Goal: Find contact information: Find contact information

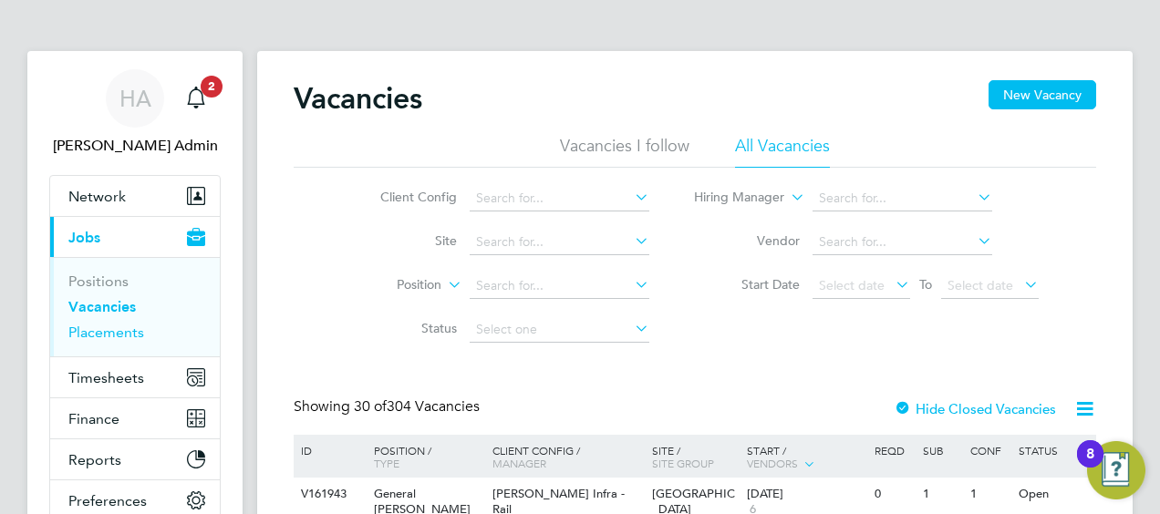
click at [111, 333] on link "Placements" at bounding box center [106, 332] width 76 height 17
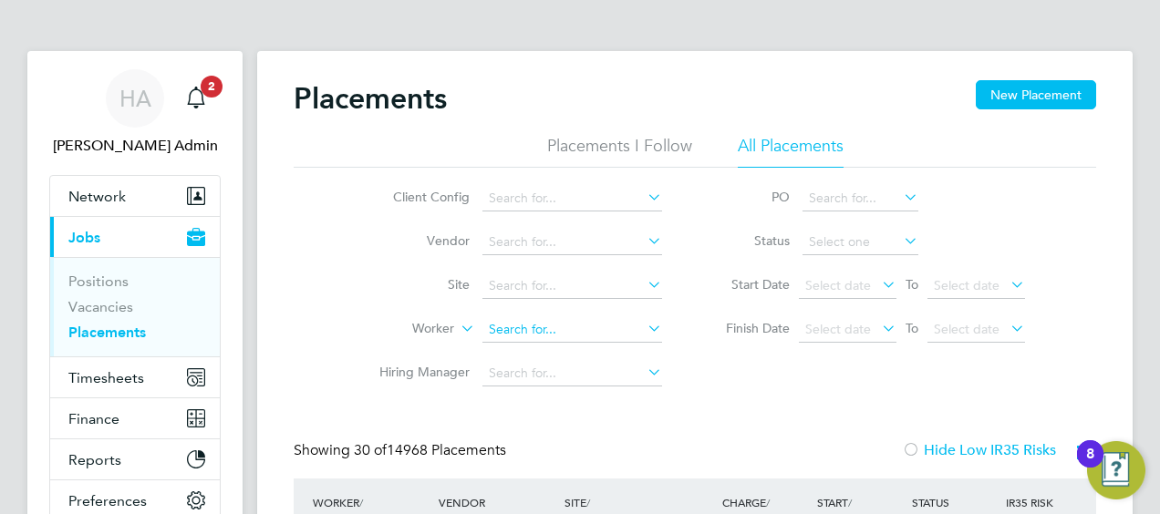
click at [543, 328] on input at bounding box center [572, 330] width 180 height 26
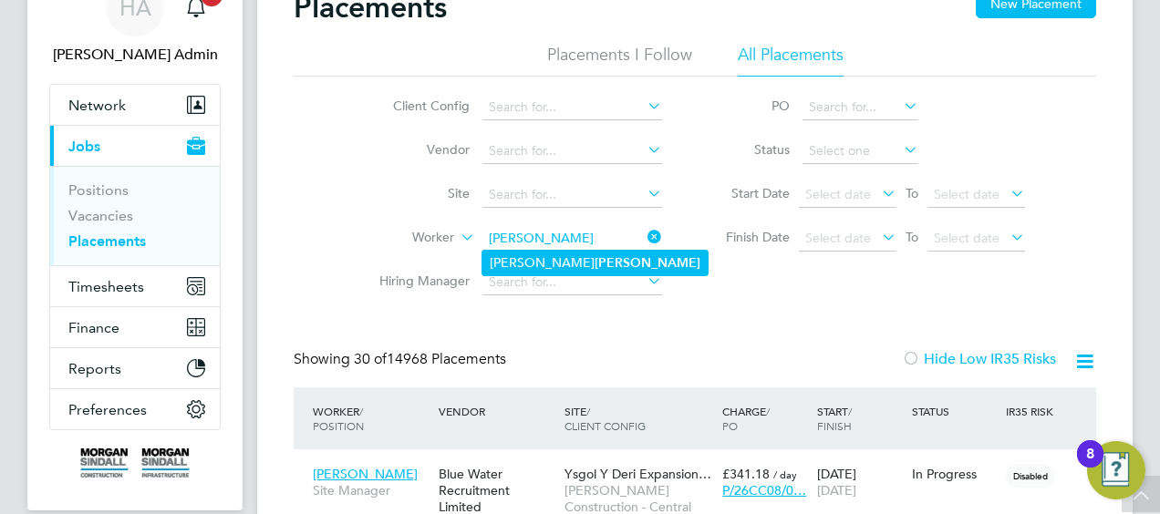
click at [595, 257] on b "Valerio" at bounding box center [648, 263] width 106 height 16
type input "[PERSON_NAME]"
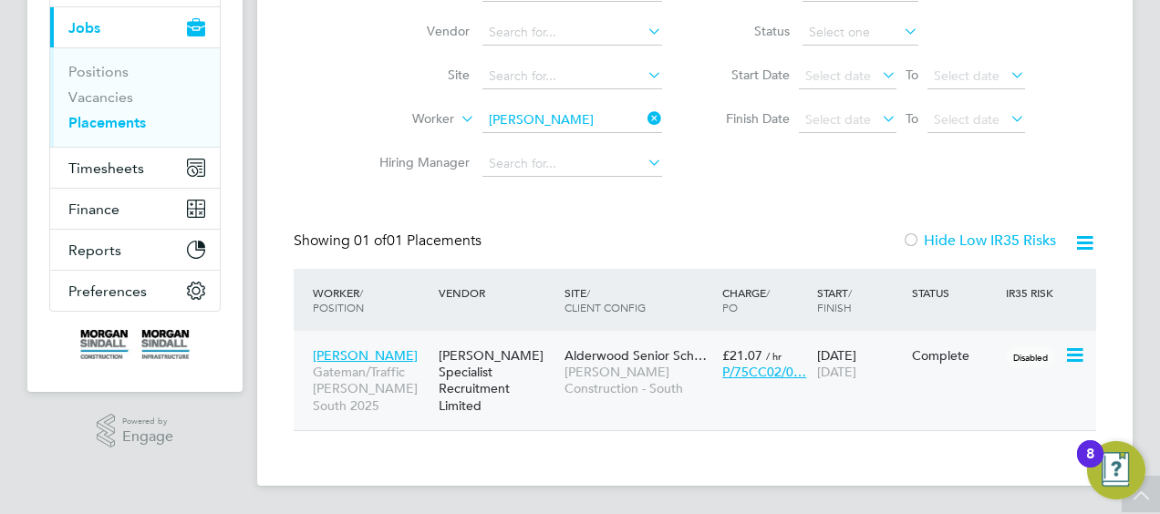
click at [593, 365] on span "Morgan Sindall Construction - South" at bounding box center [639, 380] width 149 height 33
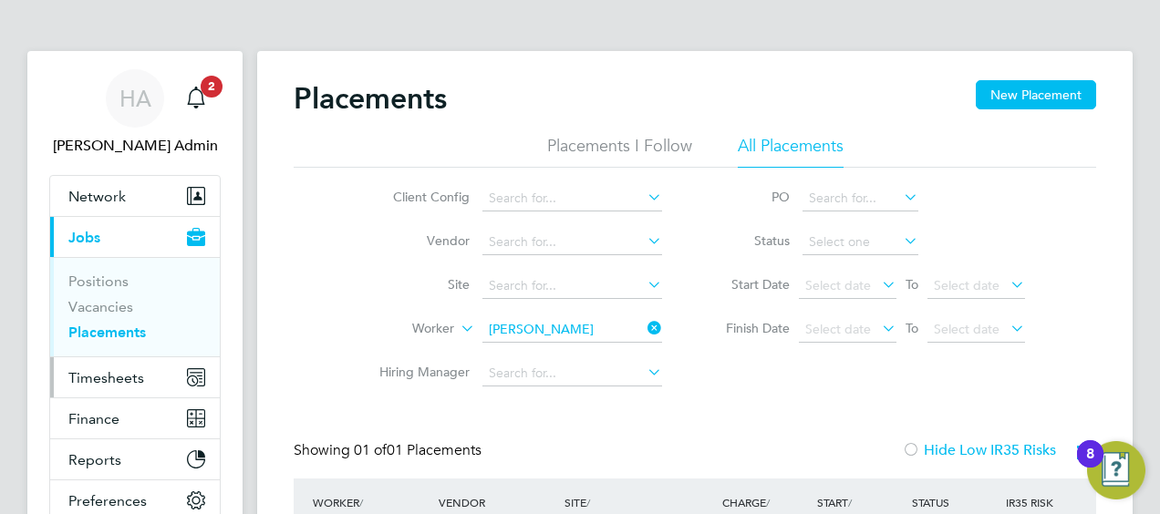
click at [109, 385] on span "Timesheets" at bounding box center [106, 377] width 76 height 17
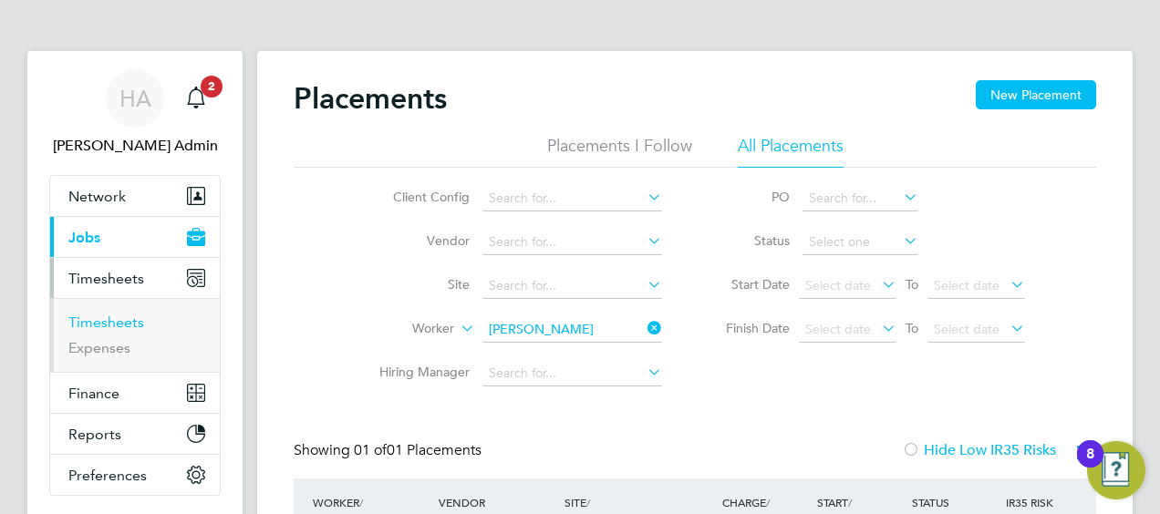
click at [117, 325] on link "Timesheets" at bounding box center [106, 322] width 76 height 17
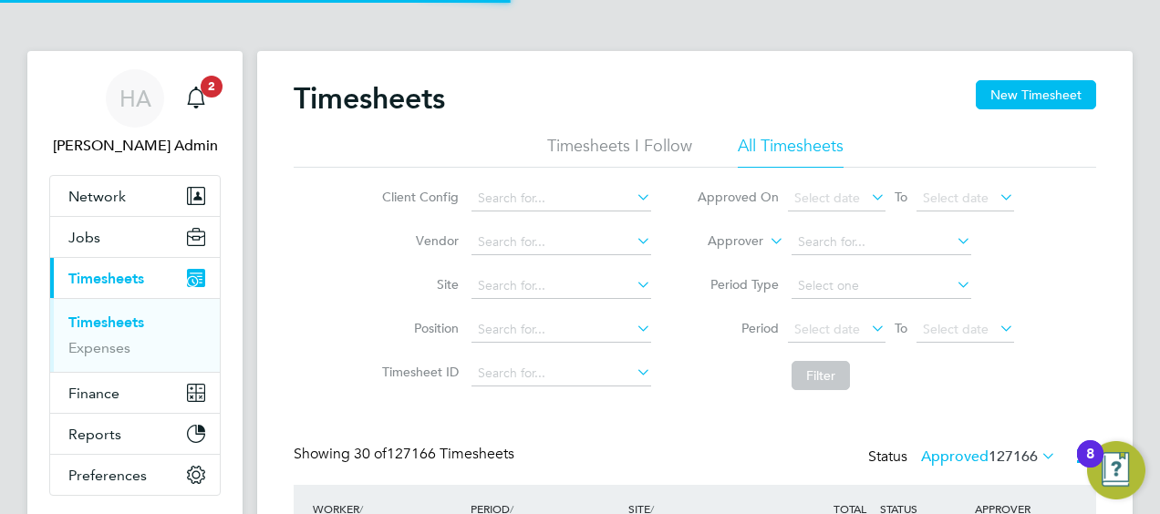
scroll to position [46, 158]
click at [766, 243] on icon at bounding box center [766, 236] width 0 height 16
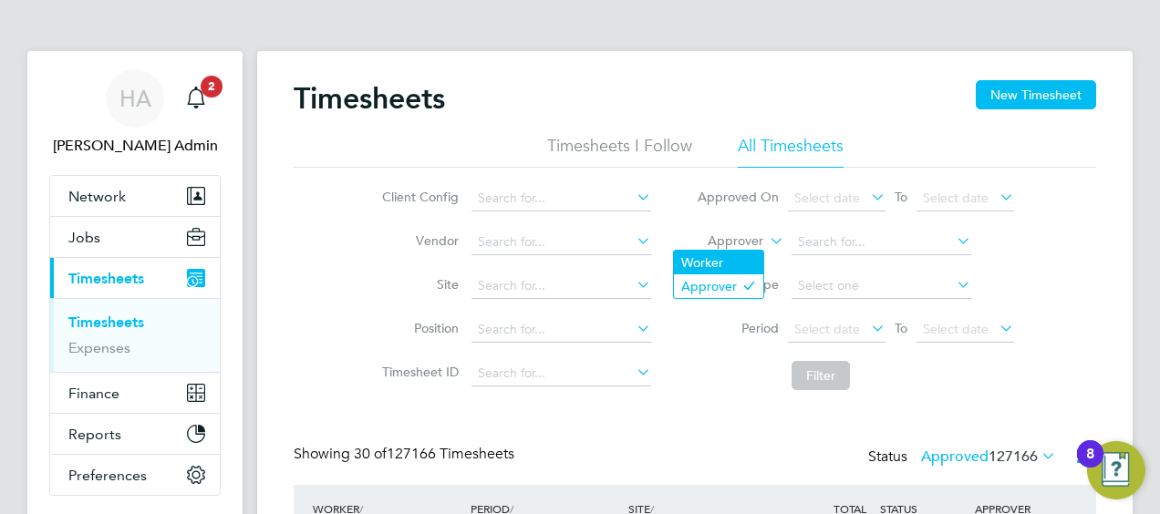
click at [730, 265] on li "Worker" at bounding box center [718, 263] width 89 height 24
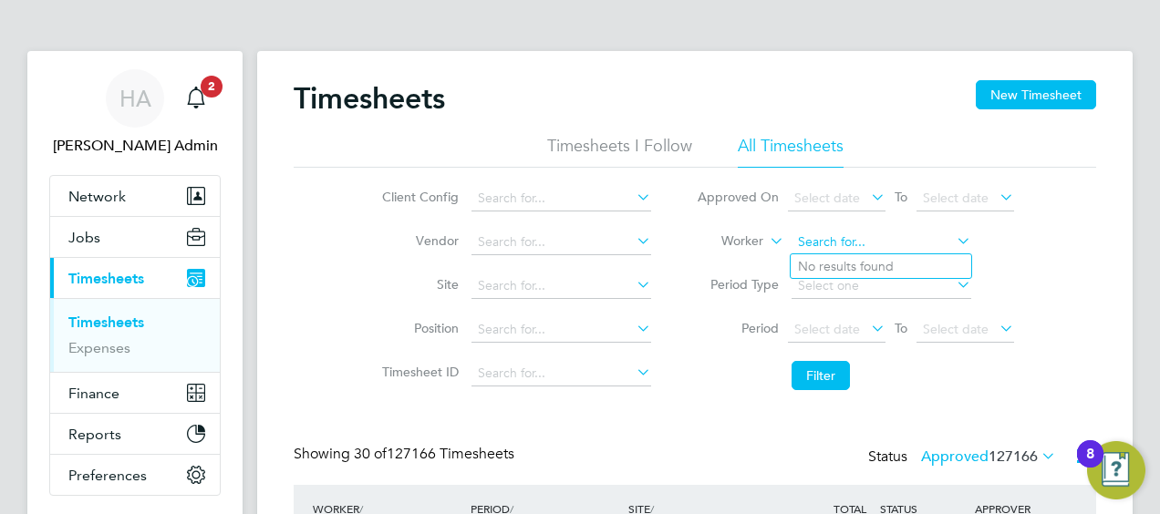
click at [827, 236] on input at bounding box center [882, 243] width 180 height 26
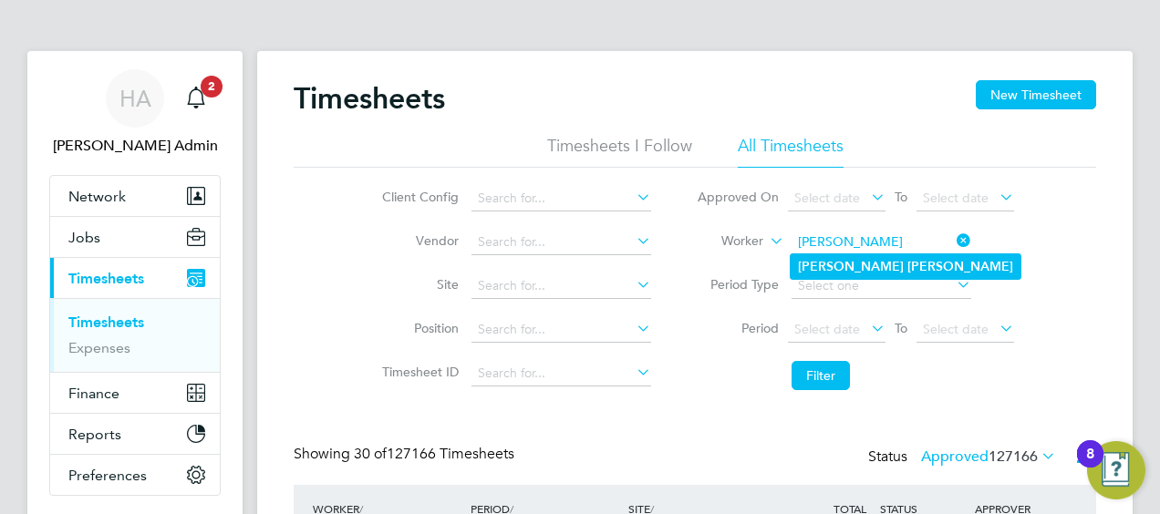
click at [814, 267] on b "Neil" at bounding box center [851, 267] width 106 height 16
type input "Neil Parker"
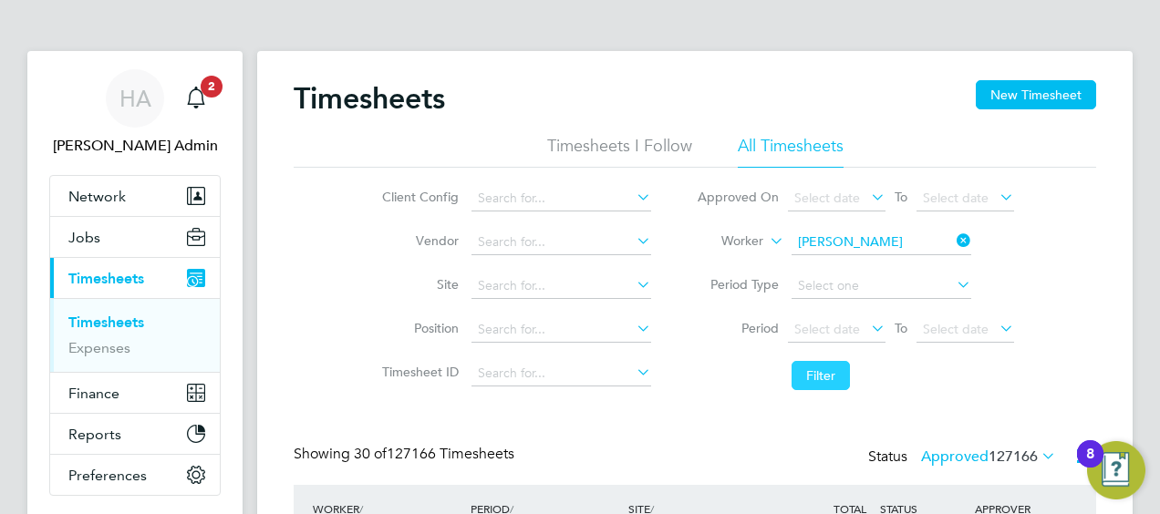
click at [806, 372] on button "Filter" at bounding box center [821, 375] width 58 height 29
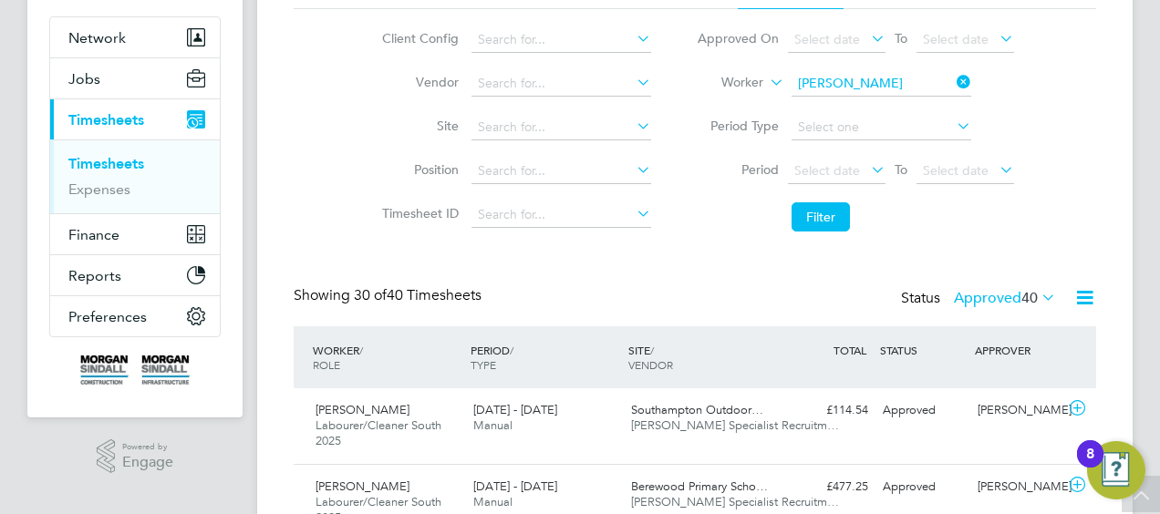
scroll to position [75, 0]
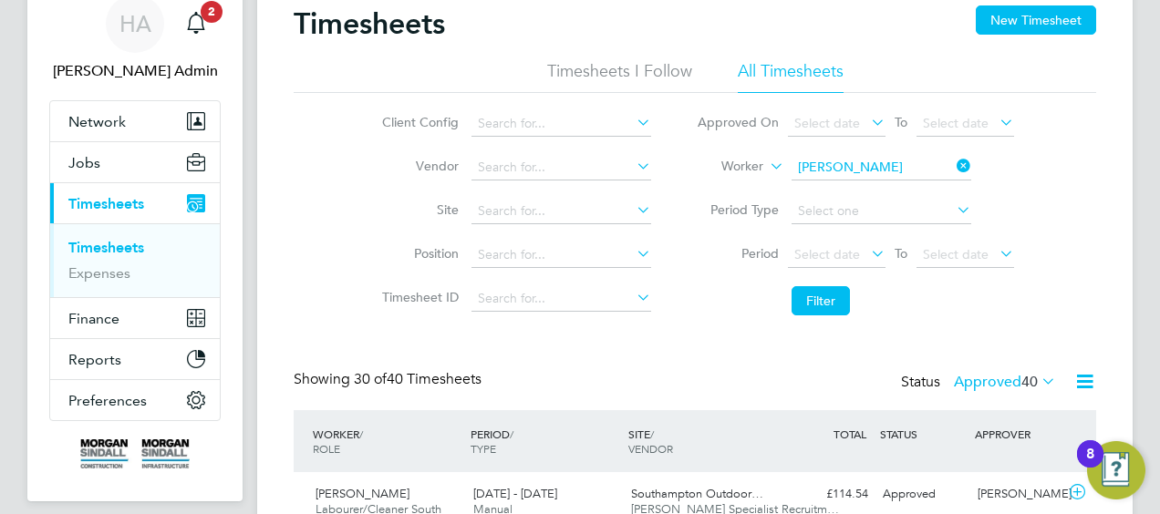
click at [766, 166] on icon at bounding box center [766, 161] width 0 height 16
click at [953, 166] on icon at bounding box center [953, 166] width 0 height 26
click at [879, 171] on input at bounding box center [882, 168] width 180 height 26
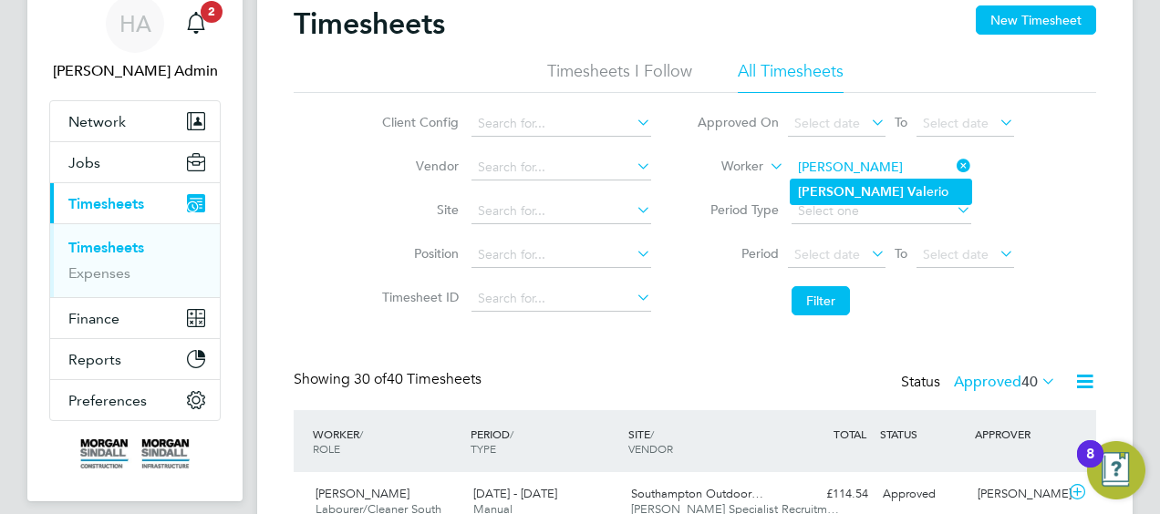
click at [872, 186] on li "Warren Val erio" at bounding box center [881, 192] width 181 height 25
type input "[PERSON_NAME]"
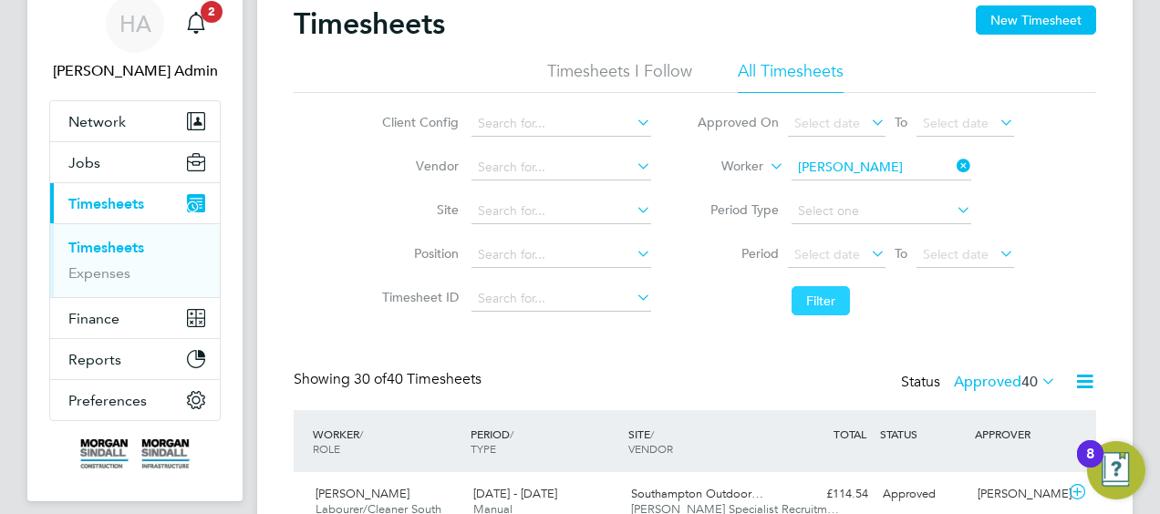
click at [820, 297] on button "Filter" at bounding box center [821, 300] width 58 height 29
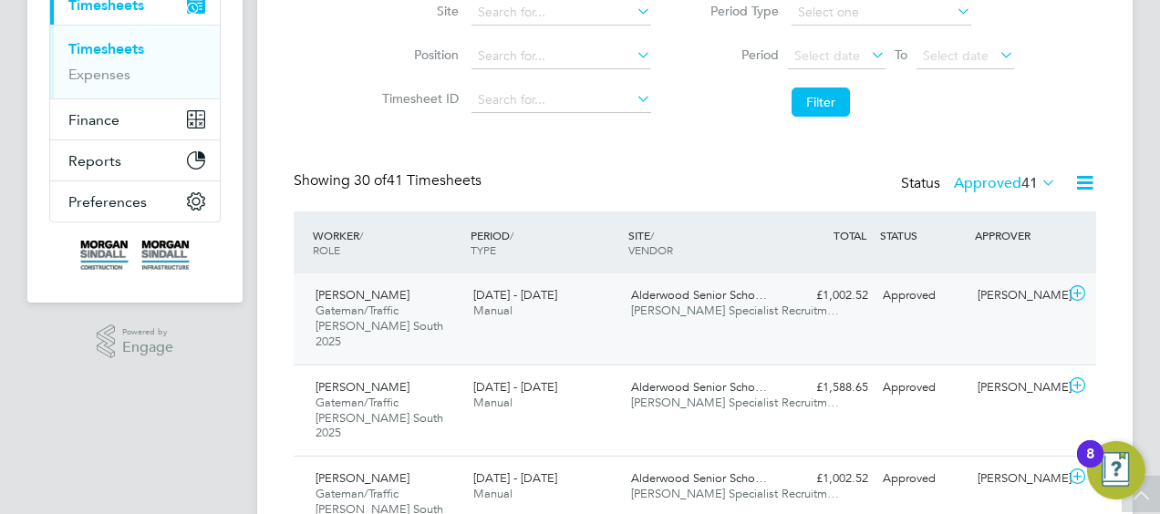
click at [399, 296] on div "Warren Valerio Gateman/Traffic Marshall South 2025 3 - 9 May 2025" at bounding box center [387, 319] width 158 height 77
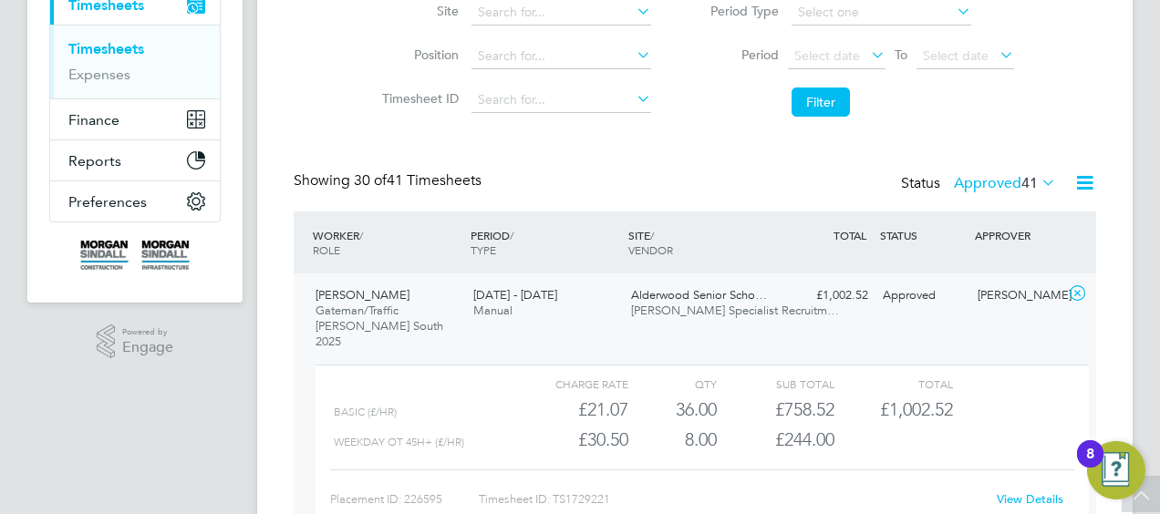
drag, startPoint x: 407, startPoint y: 296, endPoint x: 317, endPoint y: 296, distance: 89.4
click at [317, 296] on div "Warren Valerio Gateman/Traffic Marshall South 2025 3 - 9 May 2025" at bounding box center [387, 319] width 158 height 77
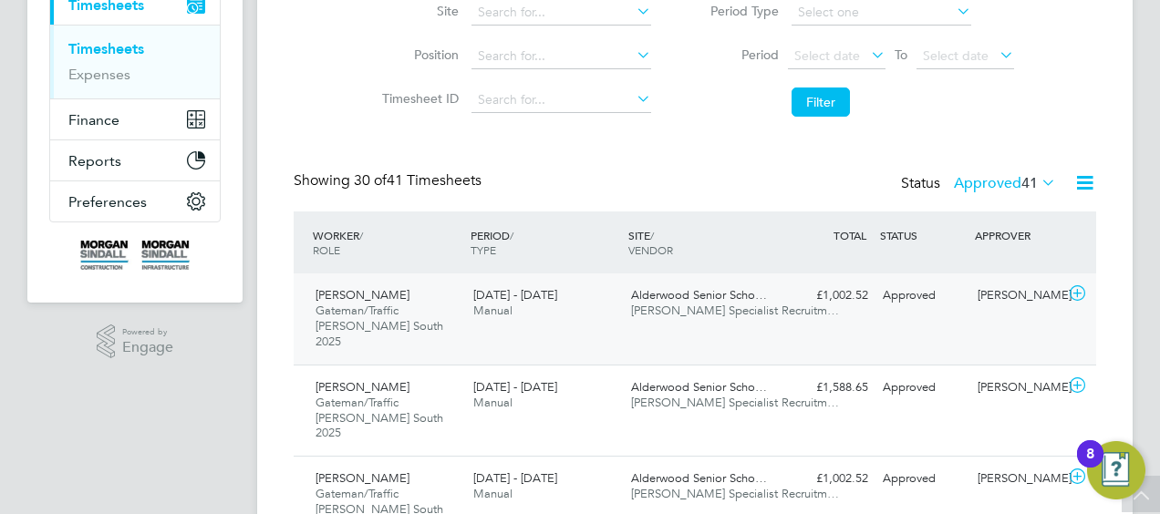
drag, startPoint x: 313, startPoint y: 296, endPoint x: 373, endPoint y: 300, distance: 60.4
click at [373, 300] on div "Warren Valerio Gateman/Traffic Marshall South 2025 3 - 9 May 2025" at bounding box center [387, 319] width 158 height 77
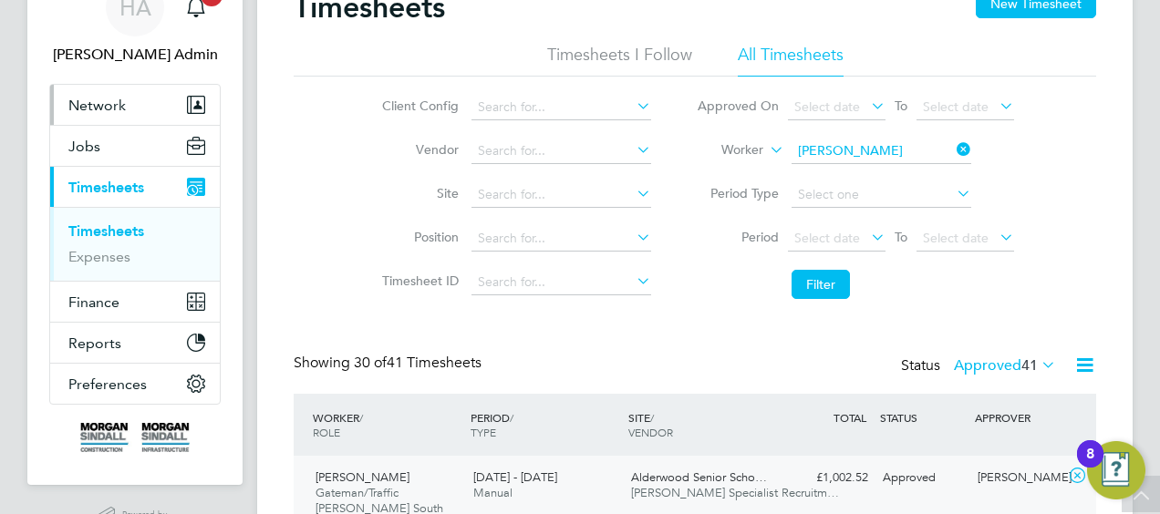
click at [95, 108] on span "Network" at bounding box center [96, 105] width 57 height 17
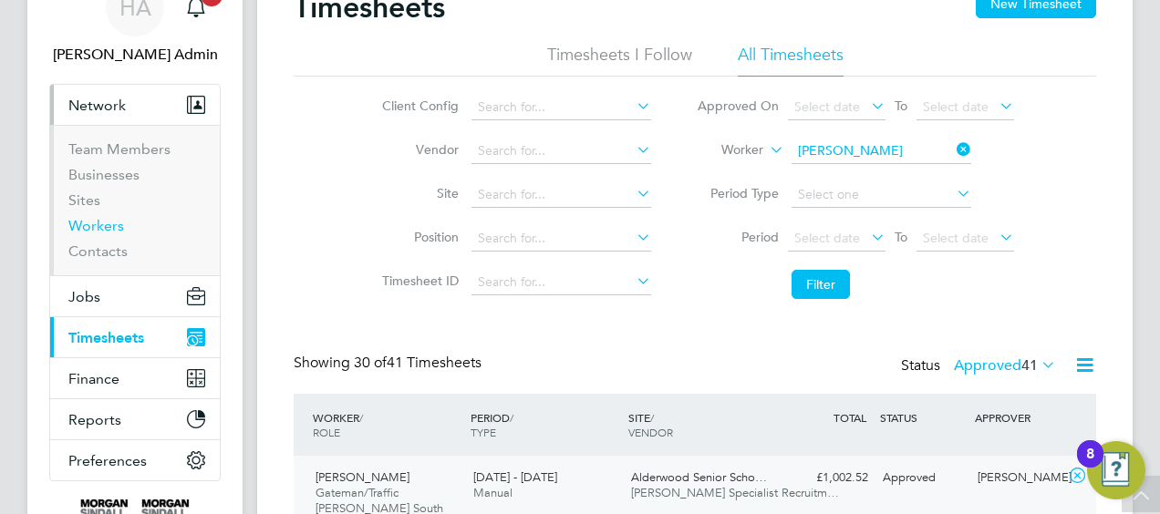
click at [104, 225] on link "Workers" at bounding box center [96, 225] width 56 height 17
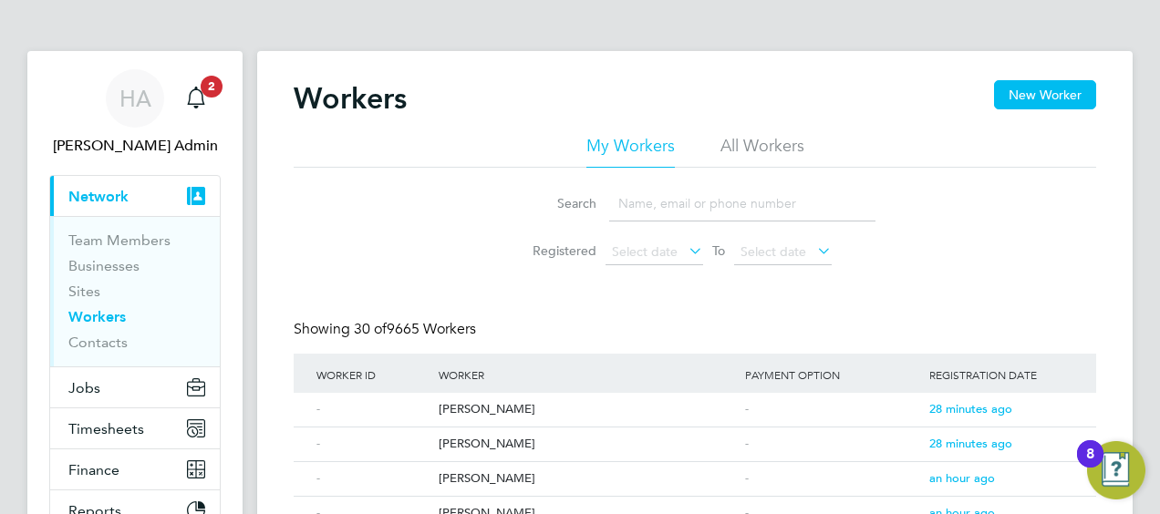
click at [666, 205] on input at bounding box center [742, 204] width 266 height 36
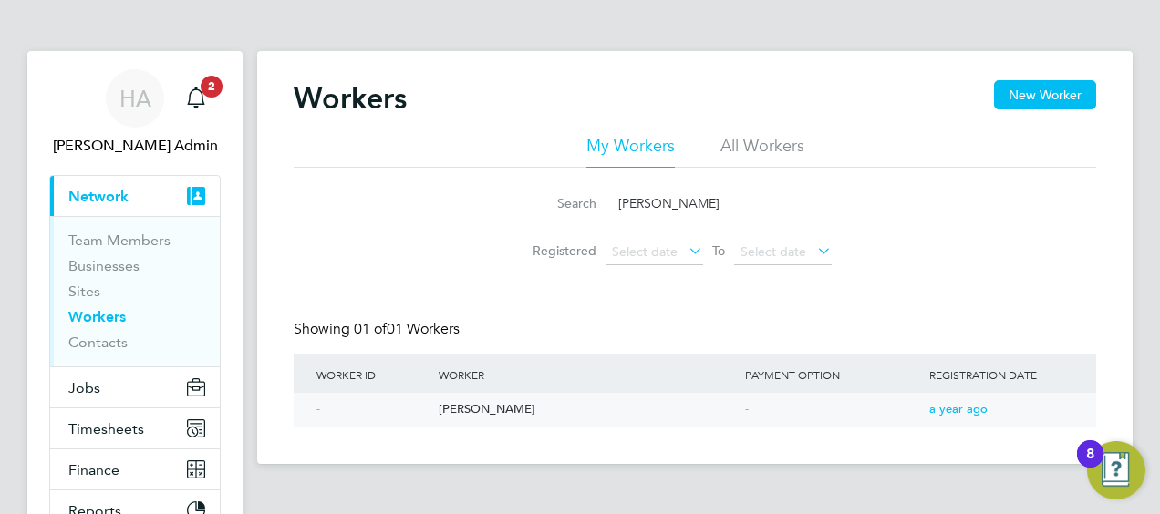
type input "warren val"
click at [500, 412] on div "[PERSON_NAME]" at bounding box center [587, 410] width 306 height 34
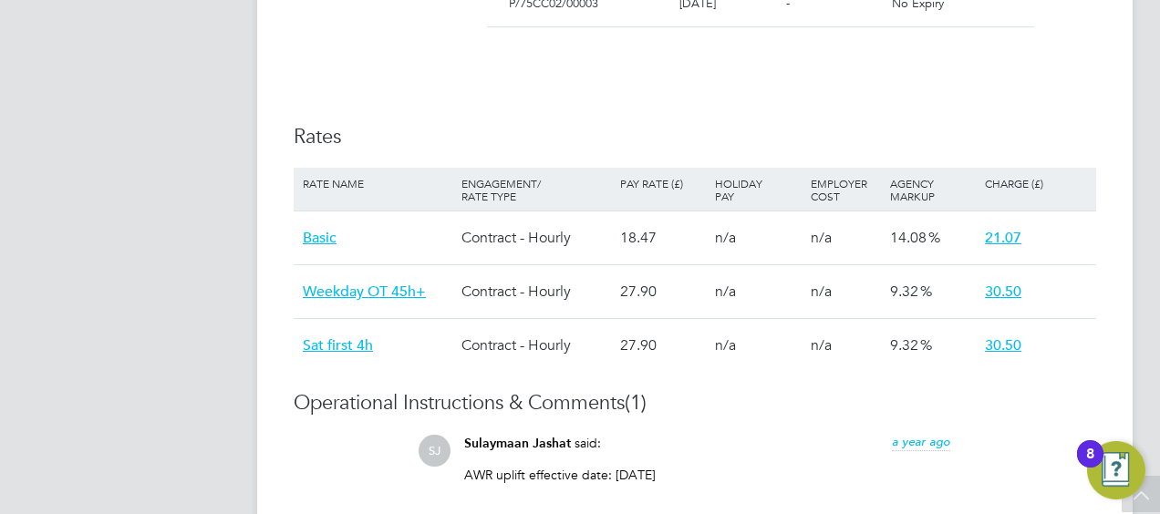
scroll to position [1095, 0]
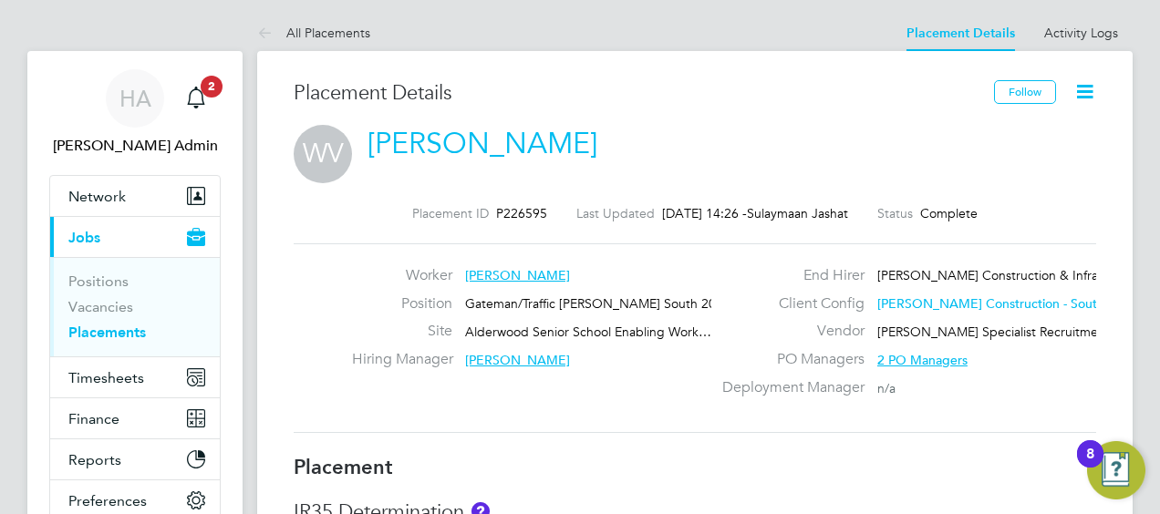
click at [142, 330] on link "Placements" at bounding box center [107, 332] width 78 height 17
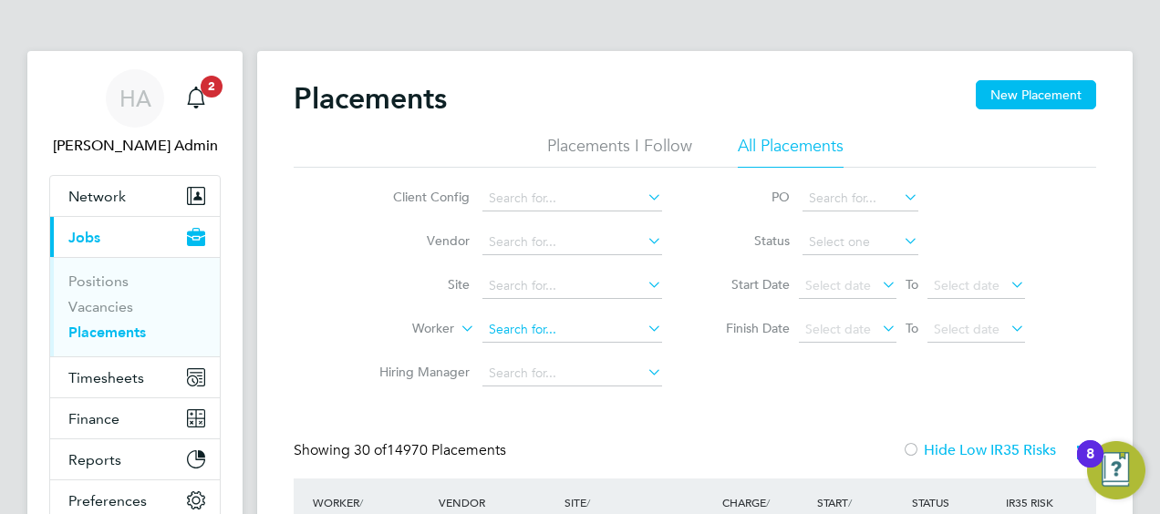
scroll to position [69, 158]
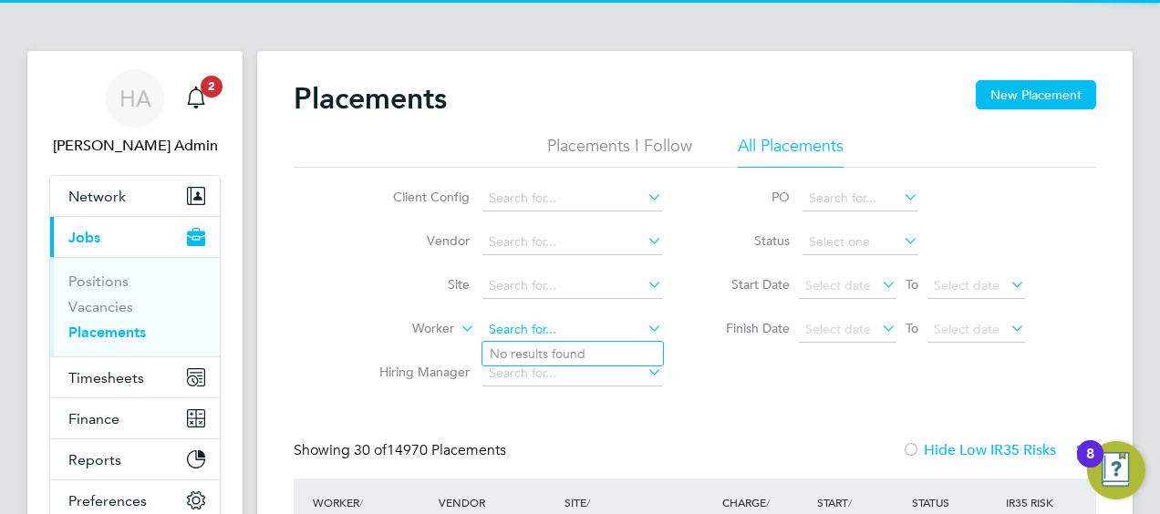
click at [514, 327] on input at bounding box center [572, 330] width 180 height 26
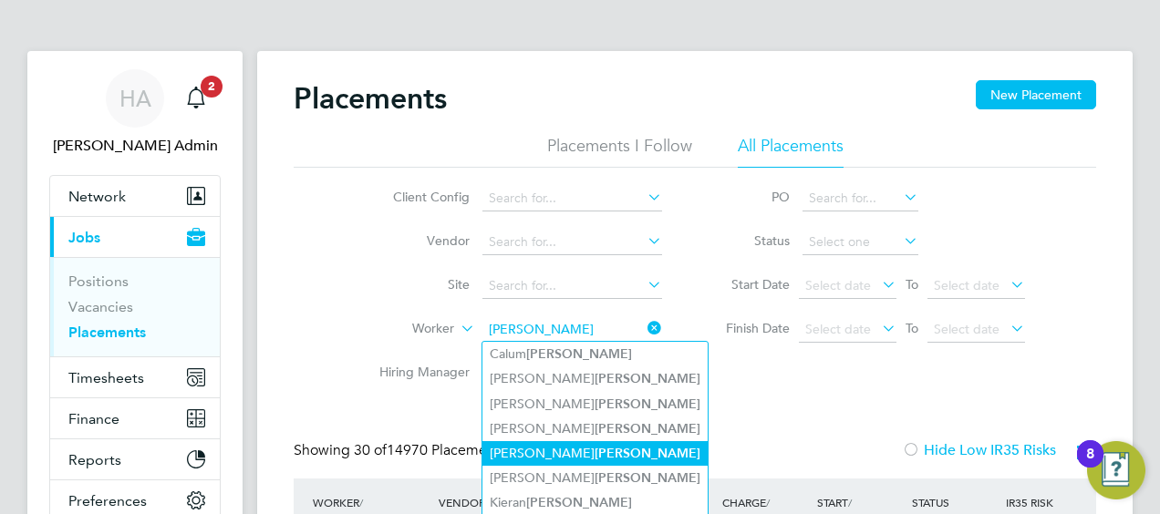
click at [556, 444] on li "Neil Parker" at bounding box center [594, 453] width 225 height 25
type input "Neil Parker"
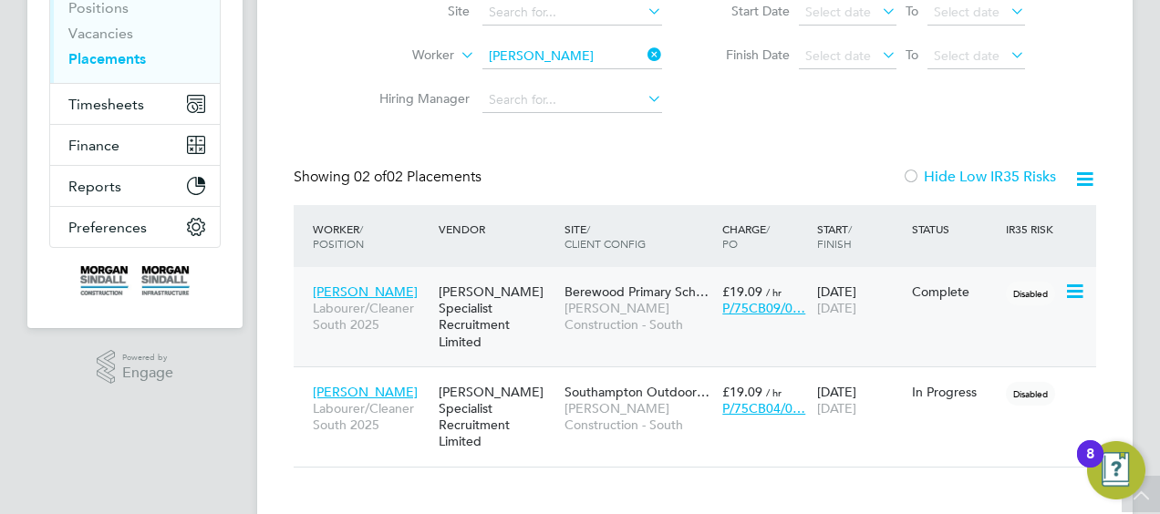
click at [620, 294] on span "Berewood Primary Sch…" at bounding box center [637, 292] width 144 height 16
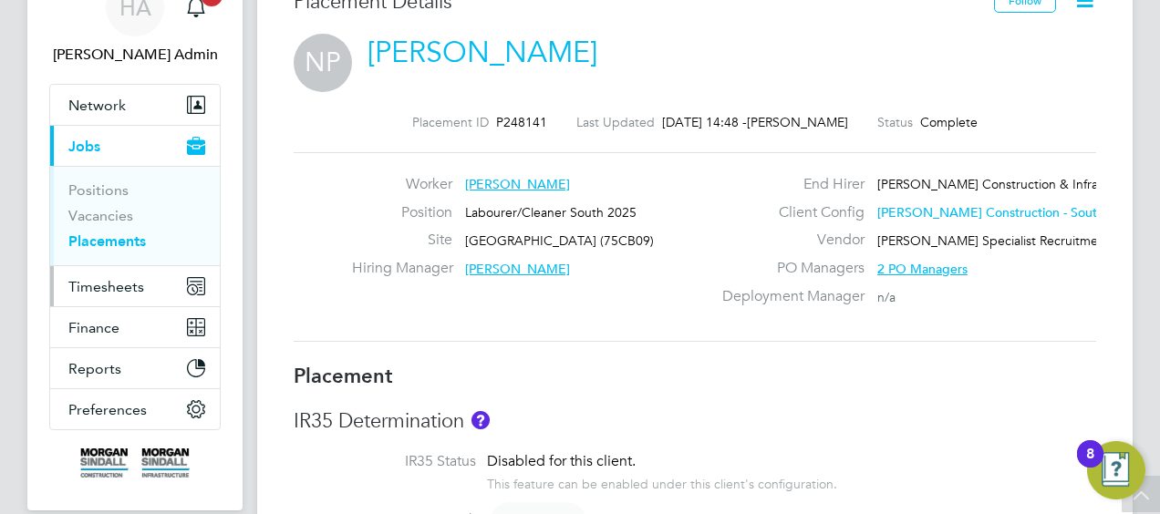
click at [98, 285] on span "Timesheets" at bounding box center [106, 286] width 76 height 17
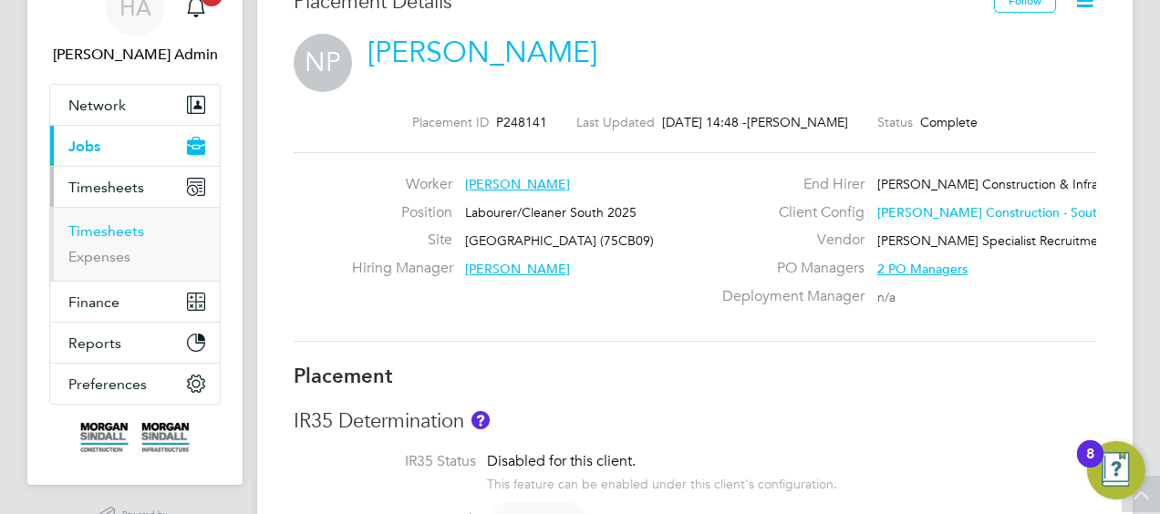
click at [109, 233] on link "Timesheets" at bounding box center [106, 231] width 76 height 17
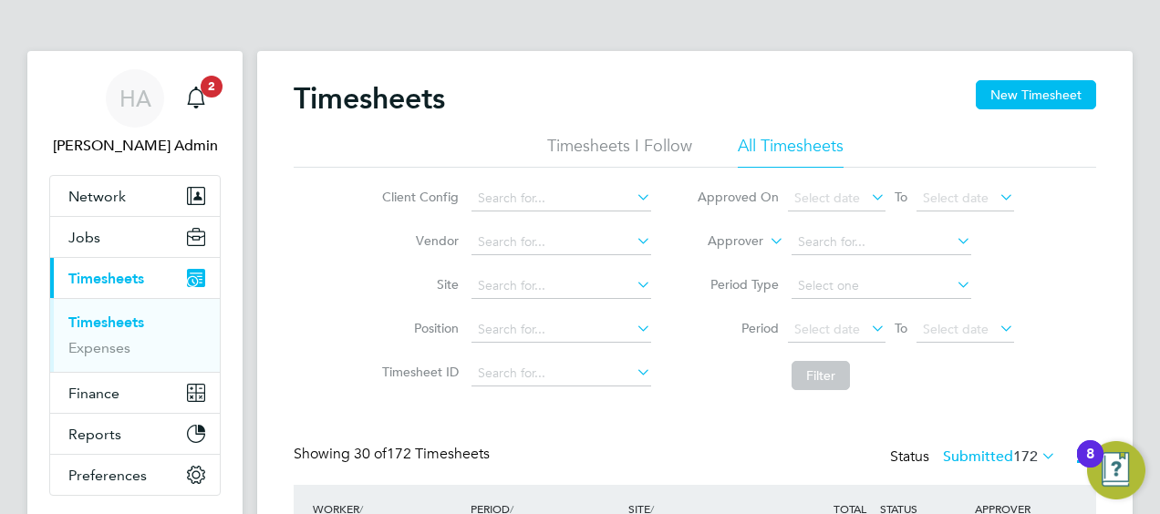
click at [766, 243] on icon at bounding box center [766, 236] width 0 height 16
click at [723, 265] on li "Worker" at bounding box center [718, 263] width 89 height 24
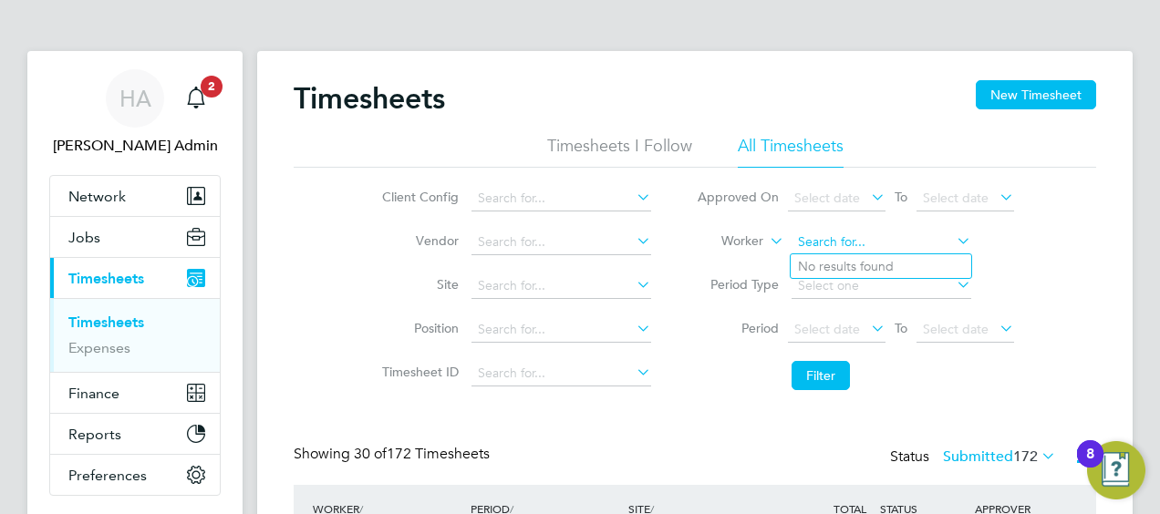
click at [797, 243] on input at bounding box center [882, 243] width 180 height 26
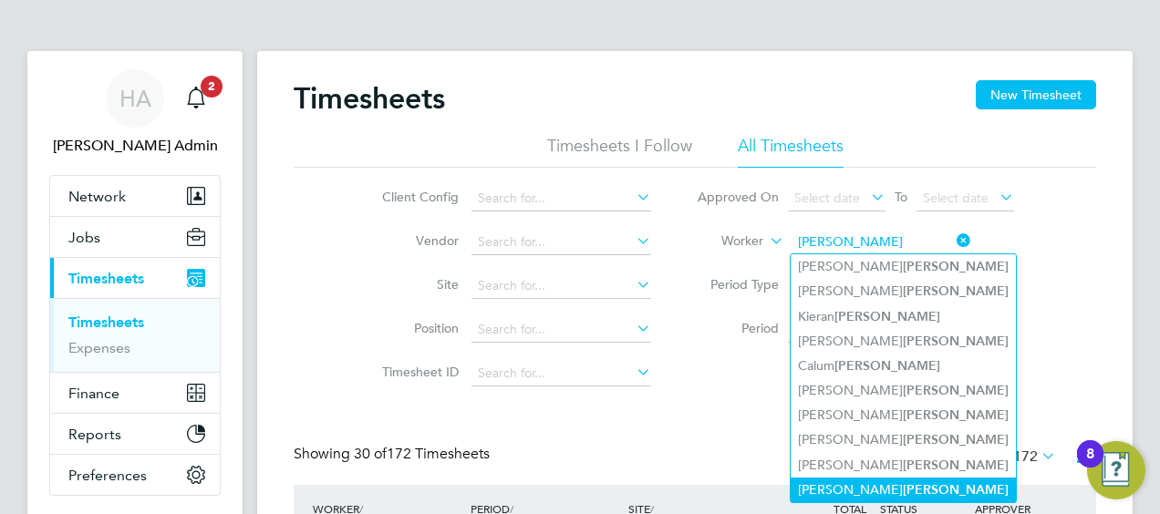
click at [903, 482] on b "[PERSON_NAME]" at bounding box center [956, 490] width 106 height 16
type input "[PERSON_NAME]"
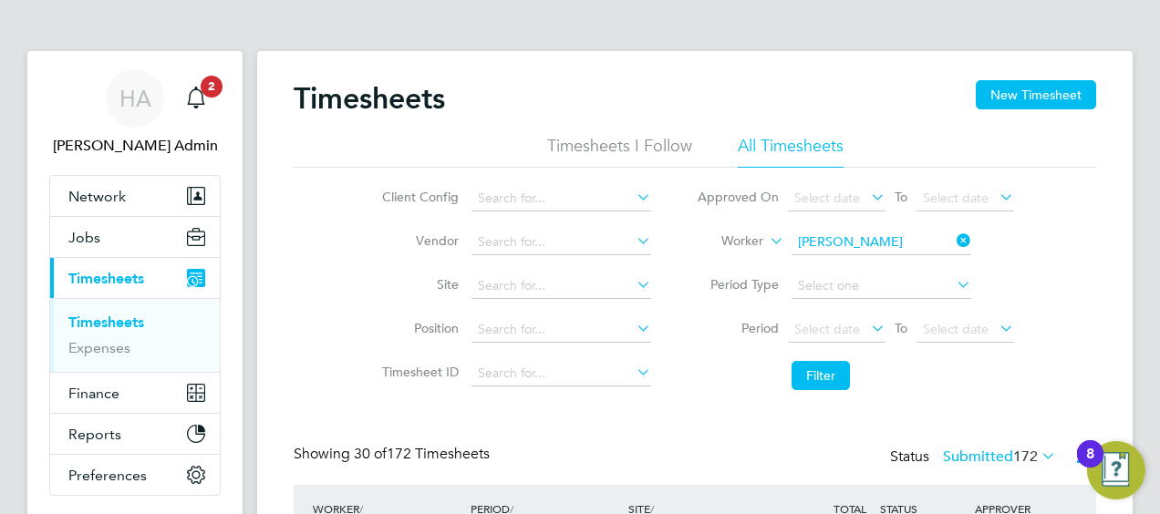
click at [965, 462] on label "Submitted 172" at bounding box center [999, 457] width 113 height 18
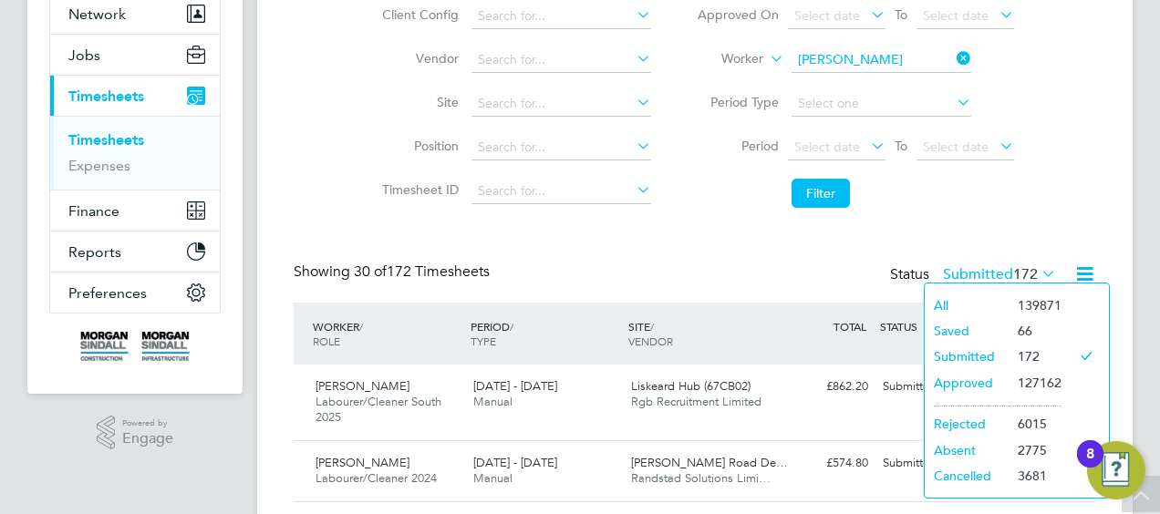
click at [974, 380] on li "Approved" at bounding box center [967, 383] width 84 height 26
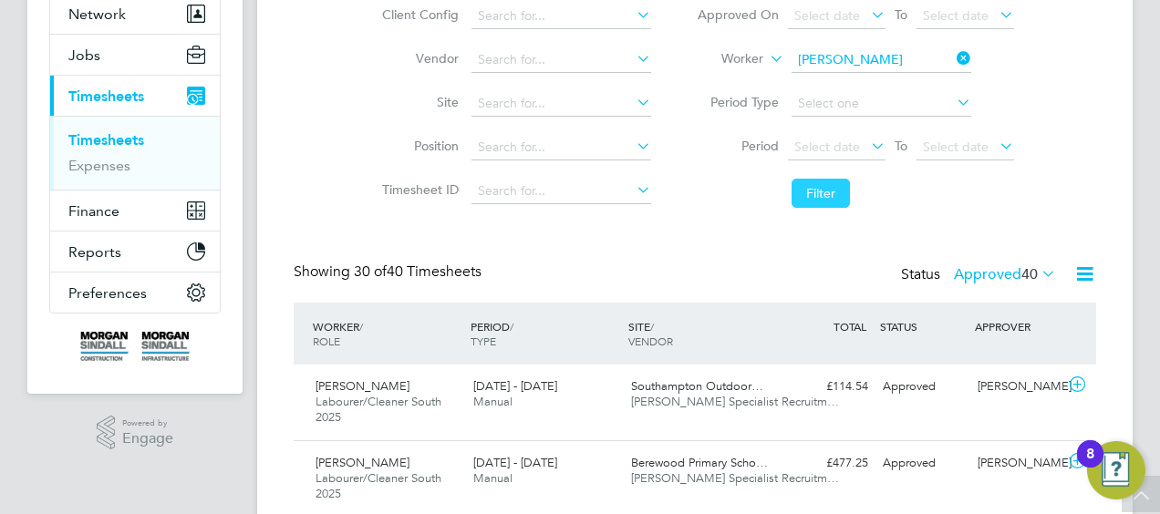
click at [816, 190] on button "Filter" at bounding box center [821, 193] width 58 height 29
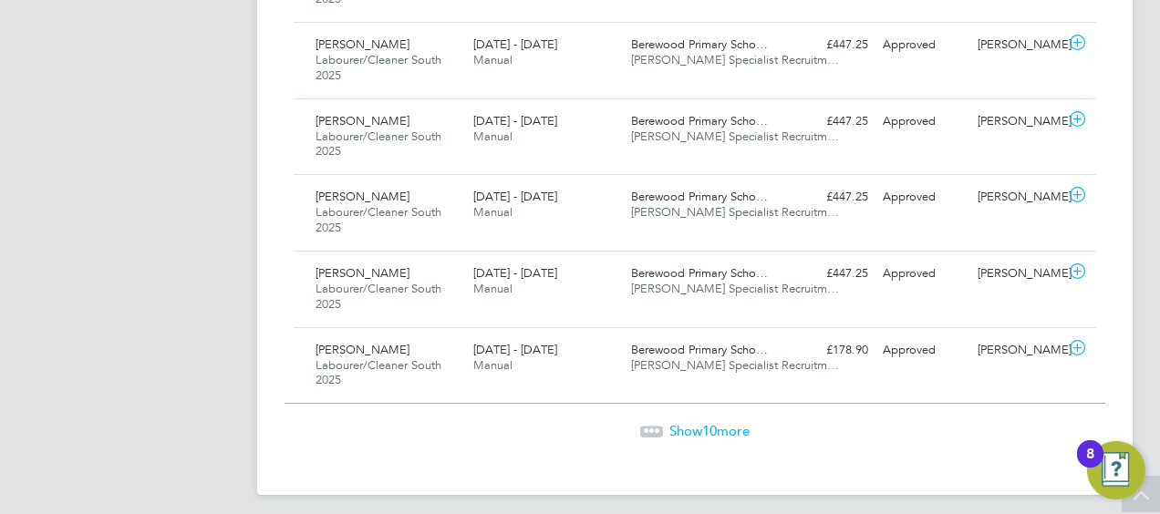
click at [686, 425] on span "Show 10 more" at bounding box center [709, 430] width 80 height 17
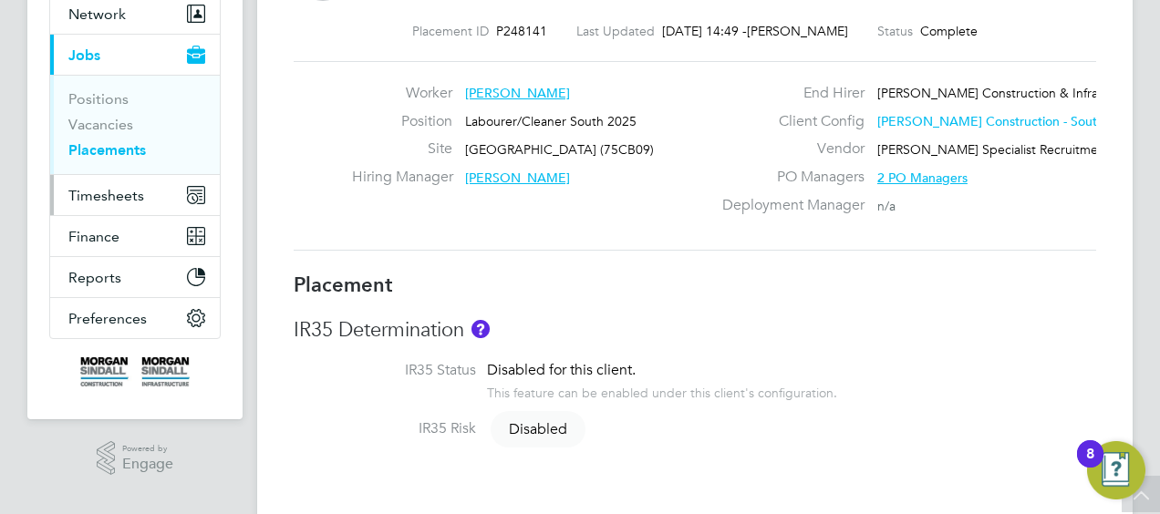
click at [97, 197] on span "Timesheets" at bounding box center [106, 195] width 76 height 17
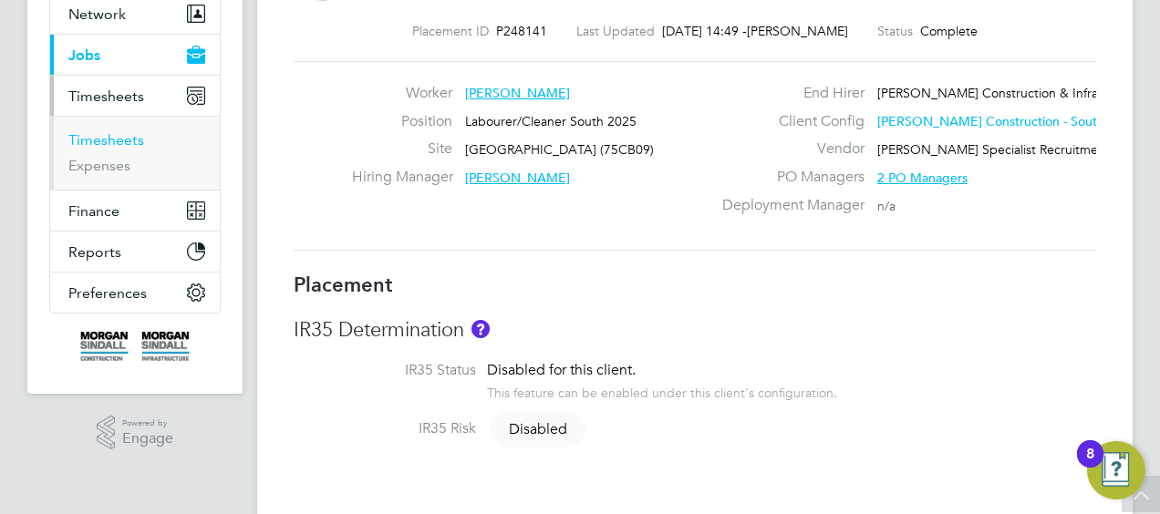
click at [120, 138] on link "Timesheets" at bounding box center [106, 139] width 76 height 17
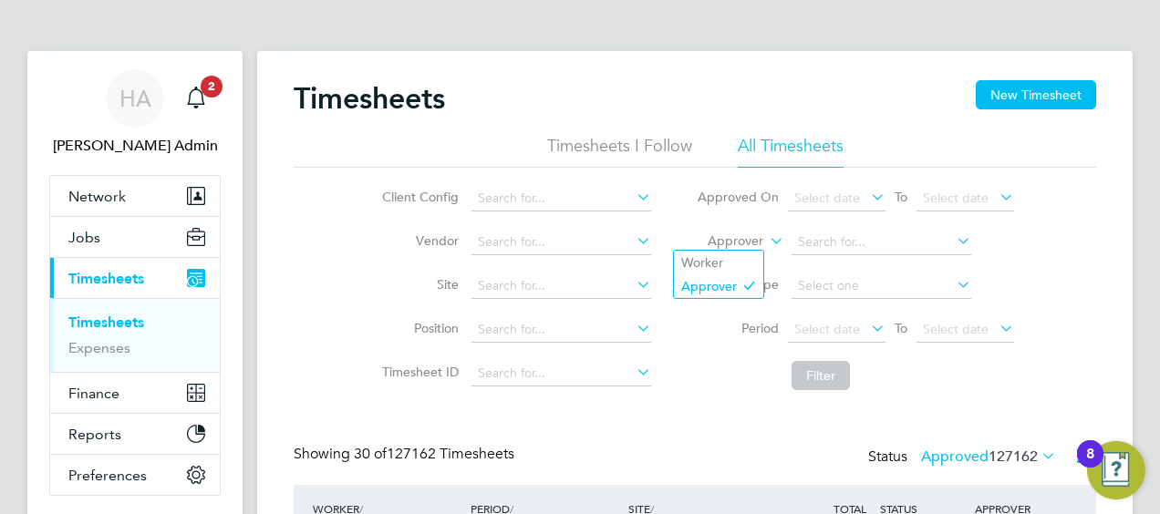
click at [766, 237] on icon at bounding box center [766, 236] width 0 height 16
click at [736, 259] on li "Worker" at bounding box center [718, 263] width 89 height 24
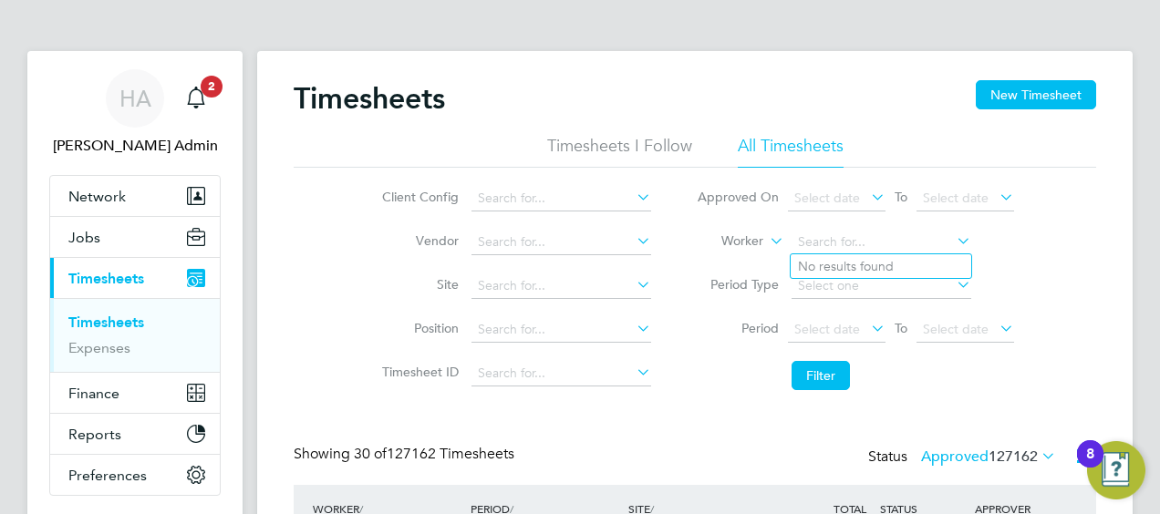
click at [792, 239] on input at bounding box center [882, 243] width 180 height 26
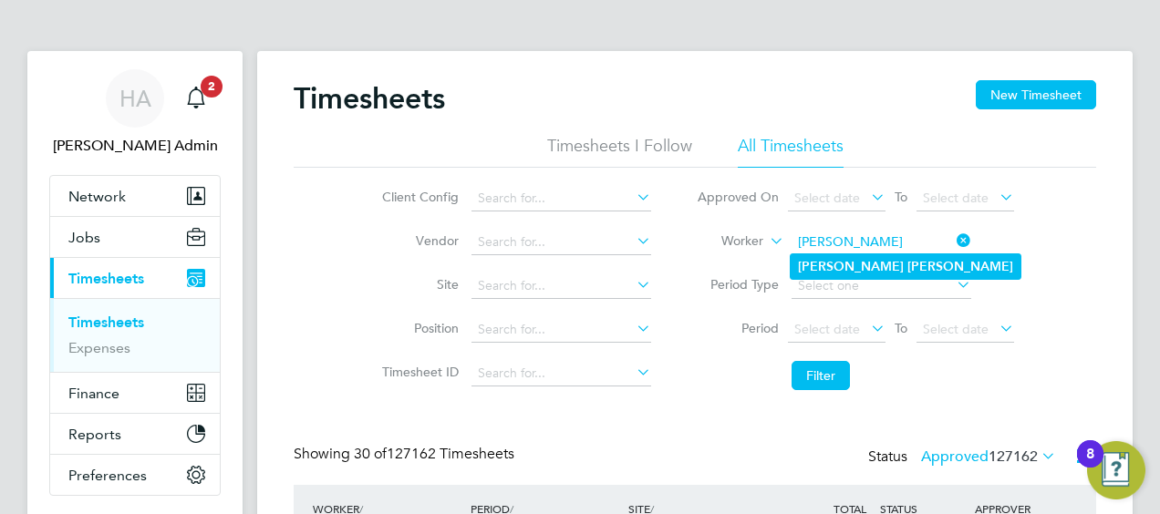
click at [908, 265] on b "Parker" at bounding box center [961, 267] width 106 height 16
type input "Neil Parker"
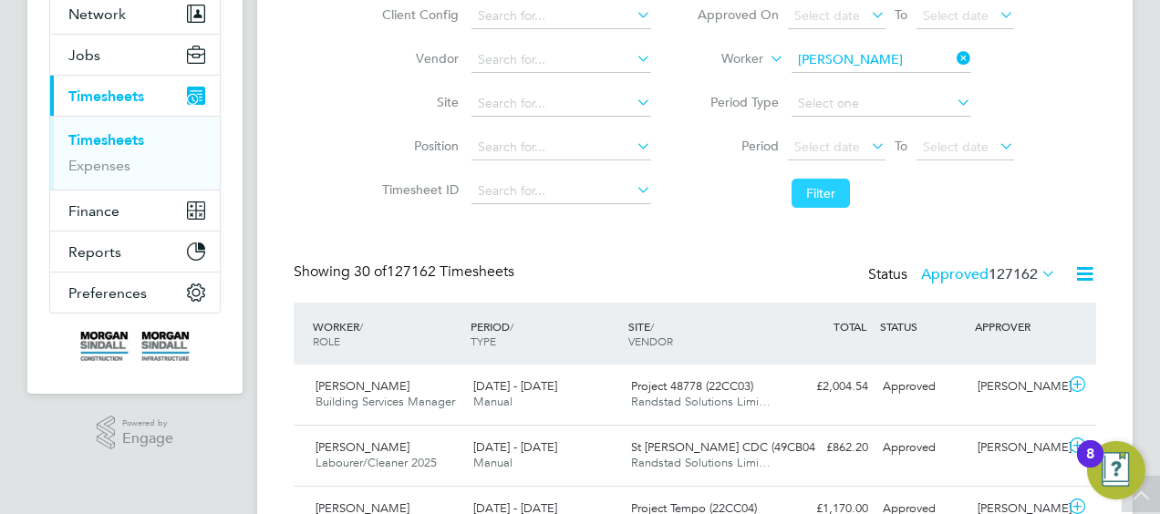
click at [828, 190] on button "Filter" at bounding box center [821, 193] width 58 height 29
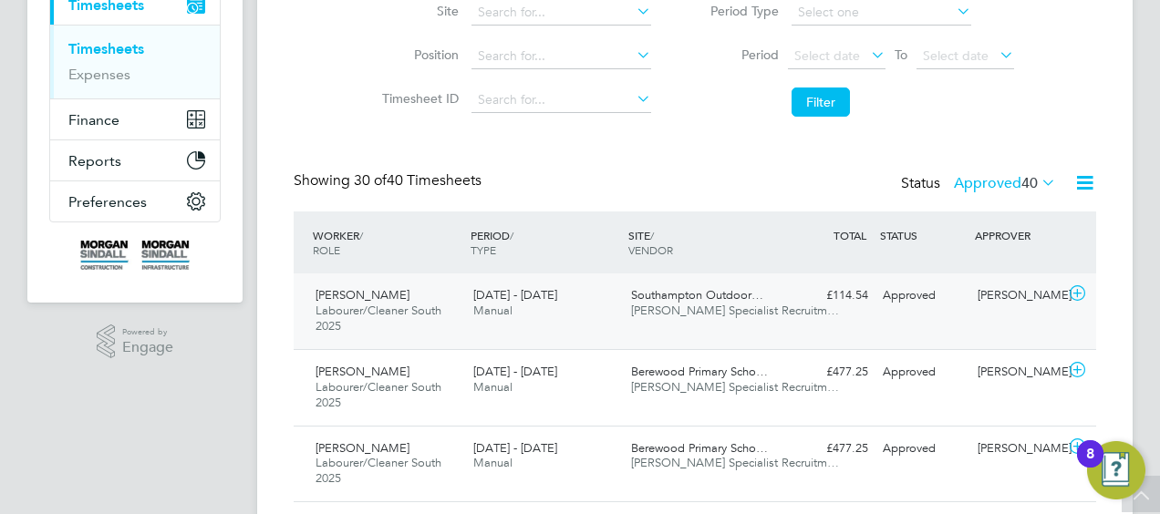
click at [449, 306] on div "Neil Parker Labourer/Cleaner South 2025 19 - 25 Jul 2025" at bounding box center [387, 311] width 158 height 61
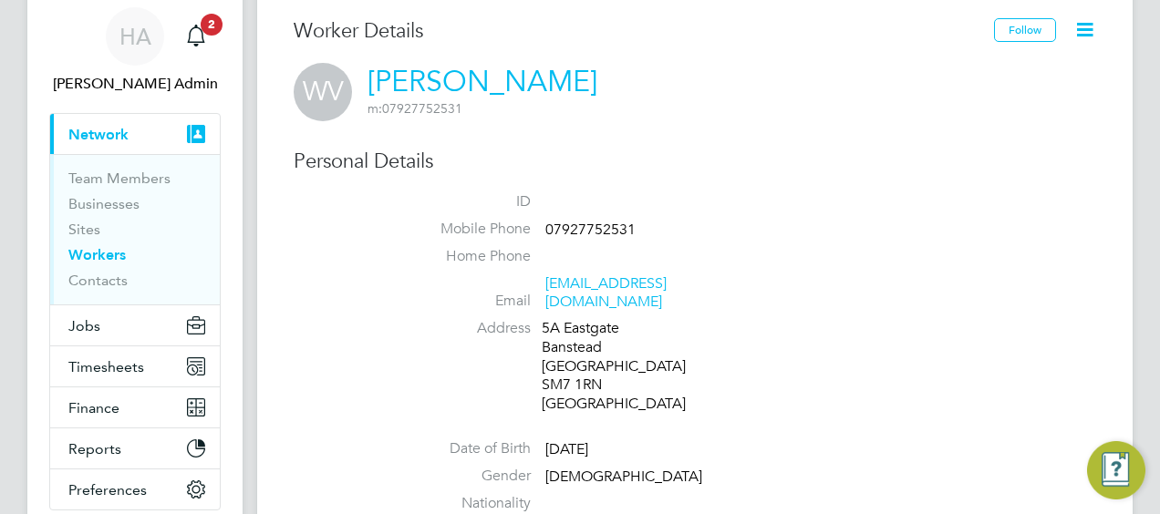
scroll to position [91, 0]
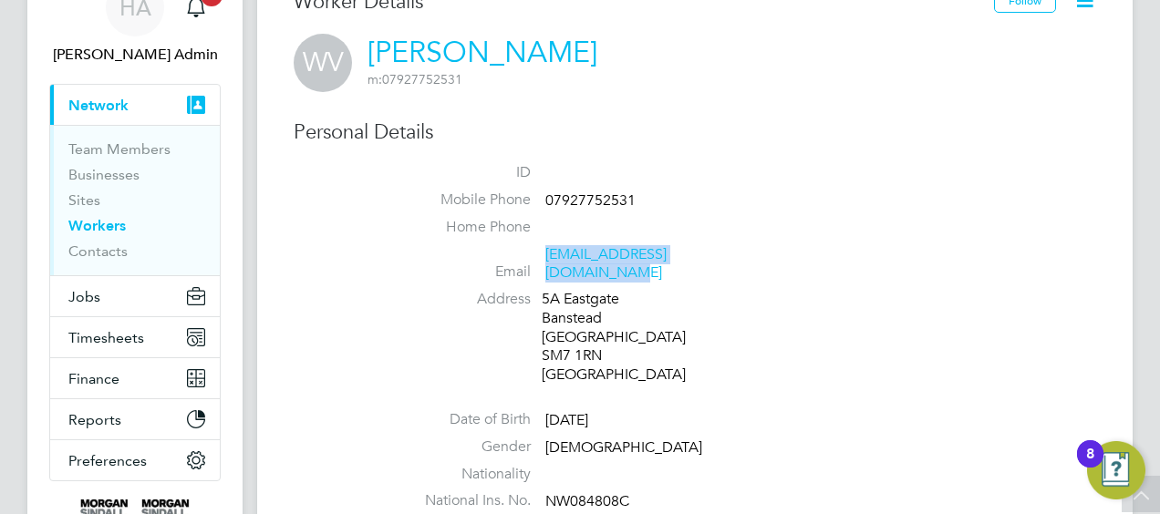
drag, startPoint x: 742, startPoint y: 261, endPoint x: 547, endPoint y: 259, distance: 195.2
click at [547, 259] on li "Email warrenvalerio70@icloud.com" at bounding box center [749, 267] width 693 height 45
drag, startPoint x: 547, startPoint y: 259, endPoint x: 576, endPoint y: 254, distance: 29.7
copy link "[EMAIL_ADDRESS][DOMAIN_NAME]"
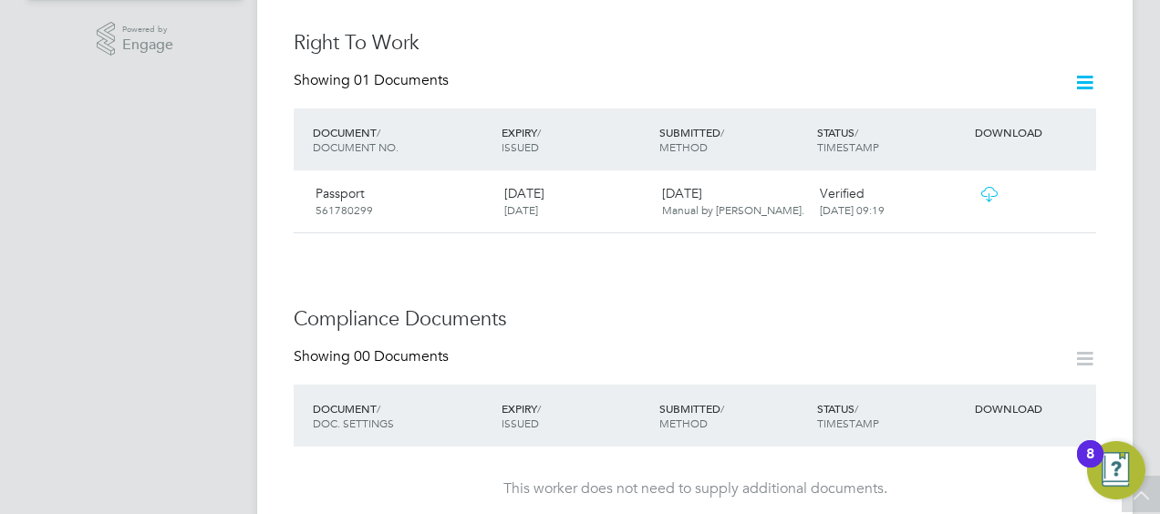
scroll to position [547, 0]
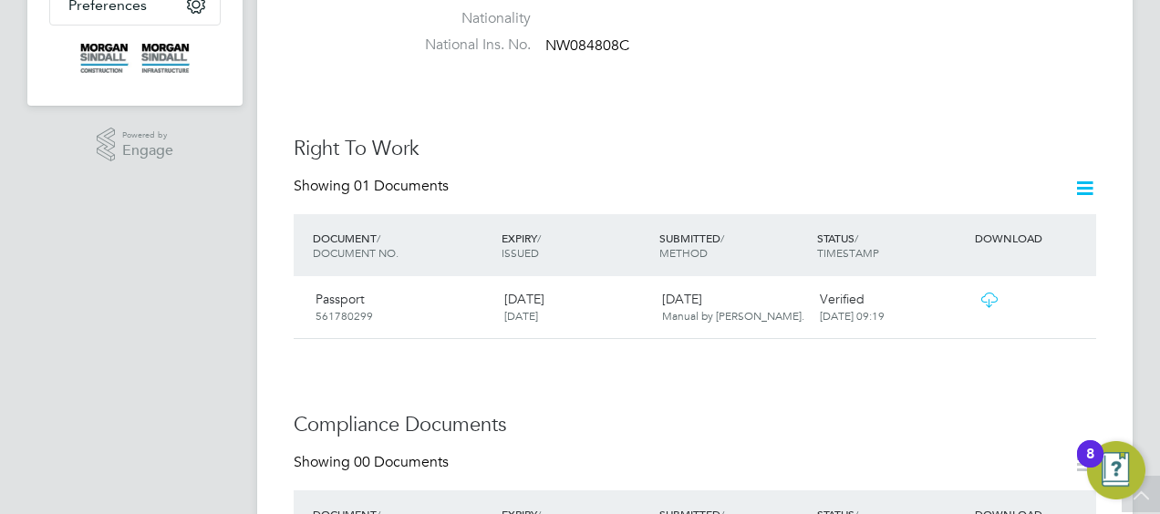
click at [989, 293] on icon at bounding box center [989, 300] width 23 height 15
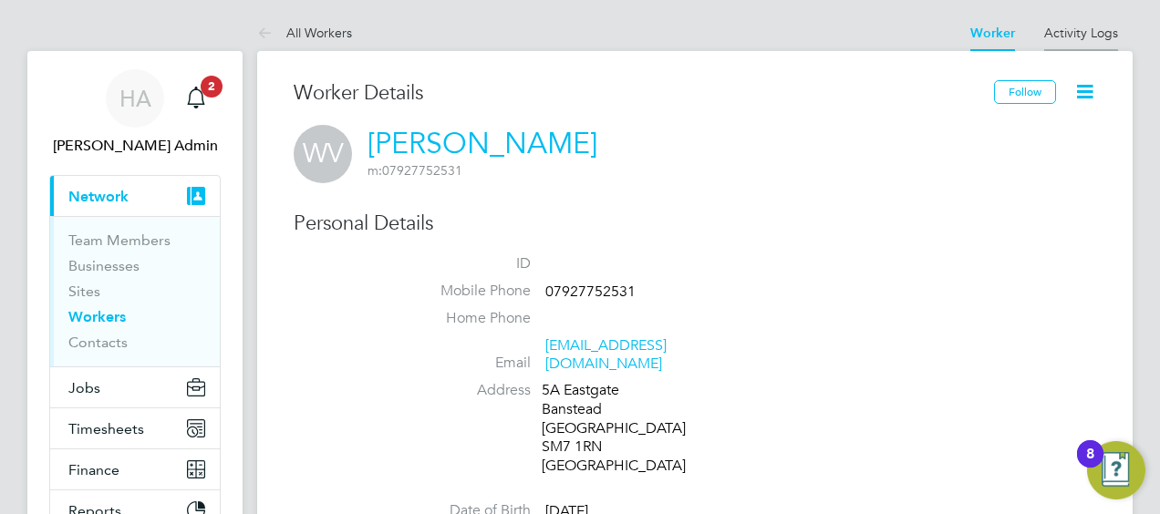
click at [1066, 32] on link "Activity Logs" at bounding box center [1081, 33] width 74 height 16
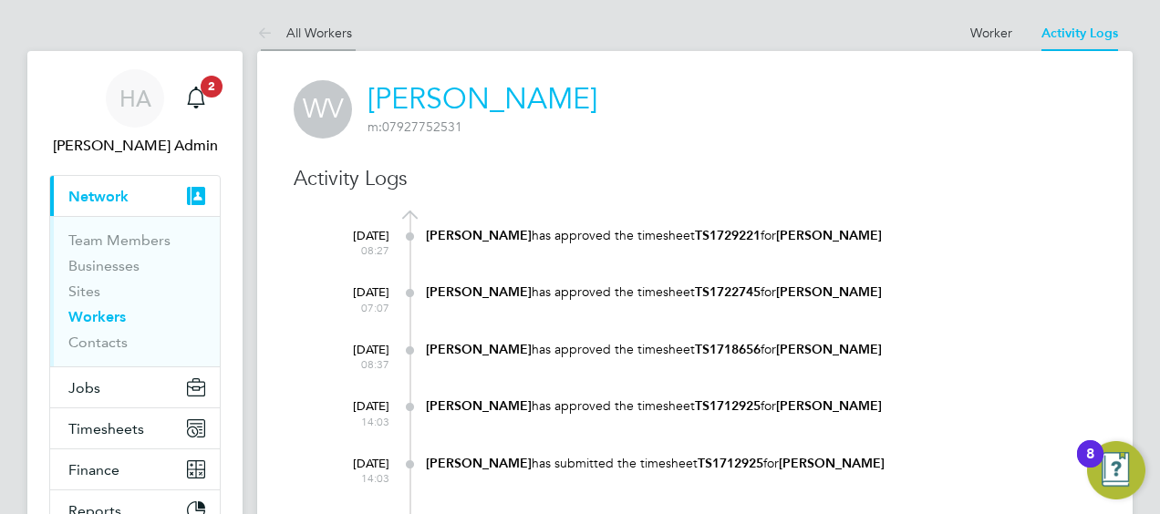
click at [265, 33] on icon at bounding box center [268, 34] width 23 height 23
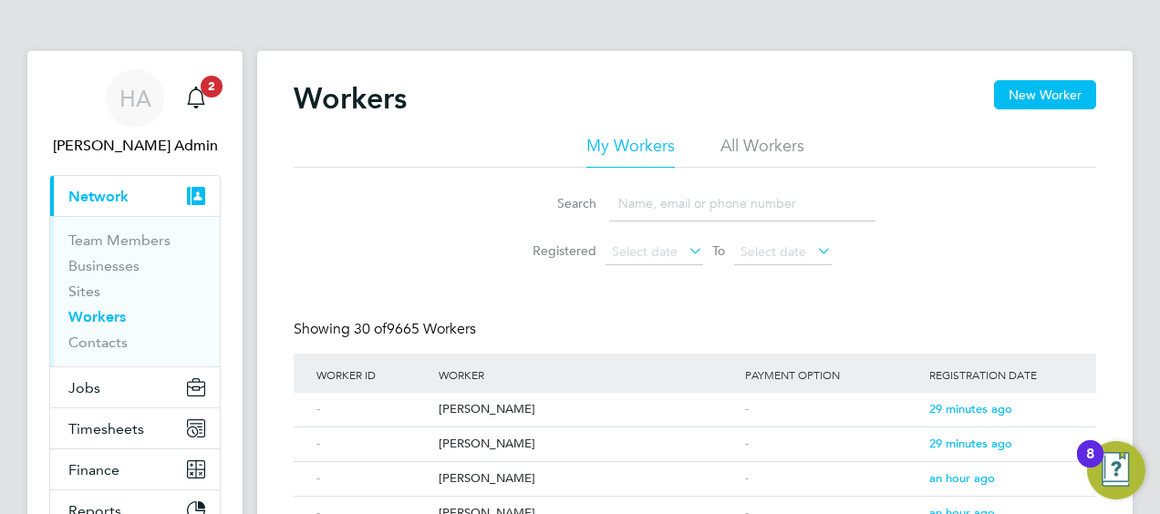
click at [633, 210] on input at bounding box center [742, 204] width 266 height 36
type input "[PERSON_NAME]"
click at [500, 440] on div "[PERSON_NAME]" at bounding box center [587, 445] width 306 height 34
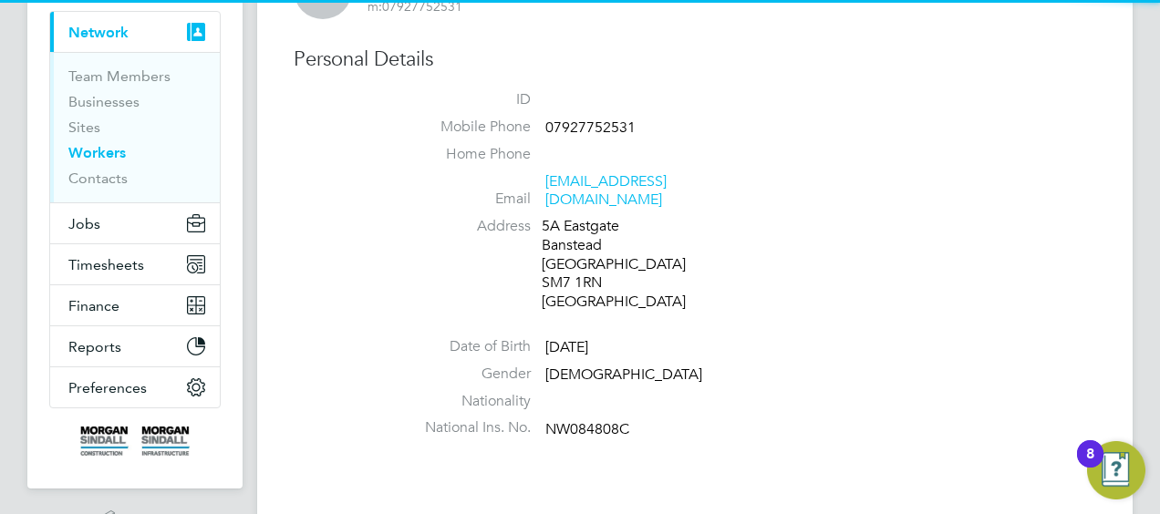
scroll to position [182, 0]
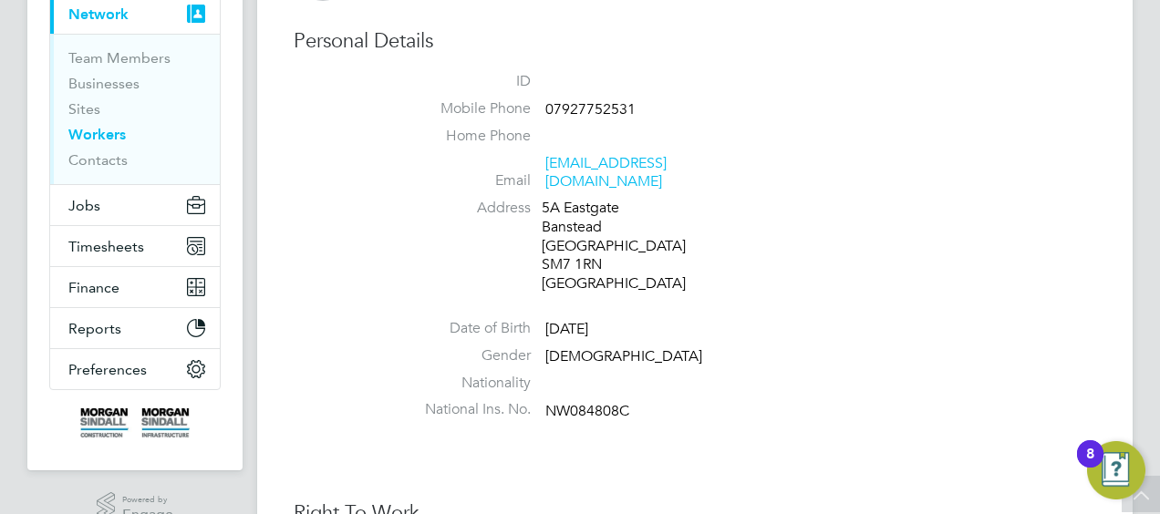
click at [539, 106] on li "Mobile Phone [PHONE_NUMBER]" at bounding box center [749, 112] width 693 height 27
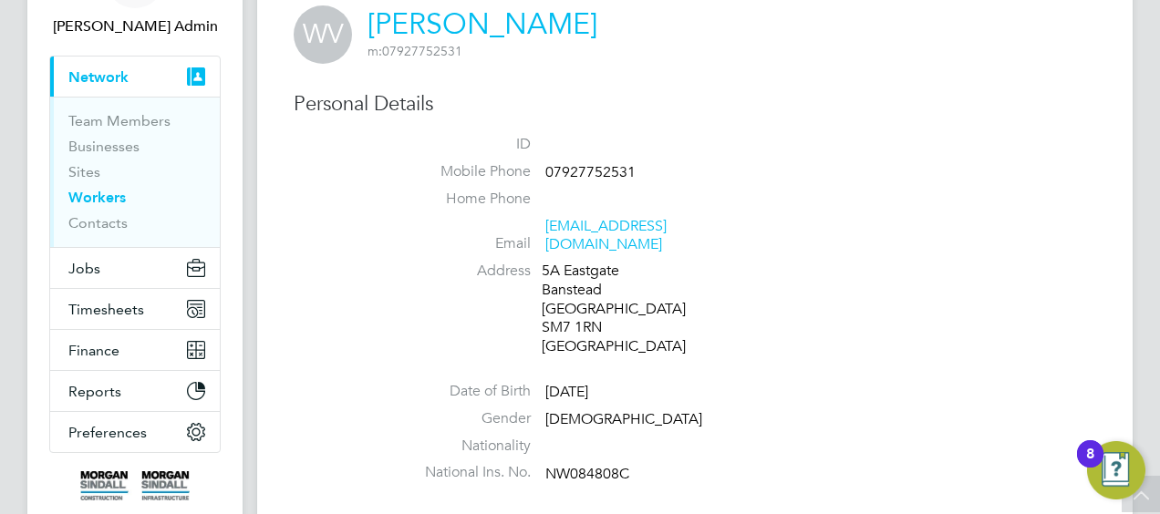
scroll to position [91, 0]
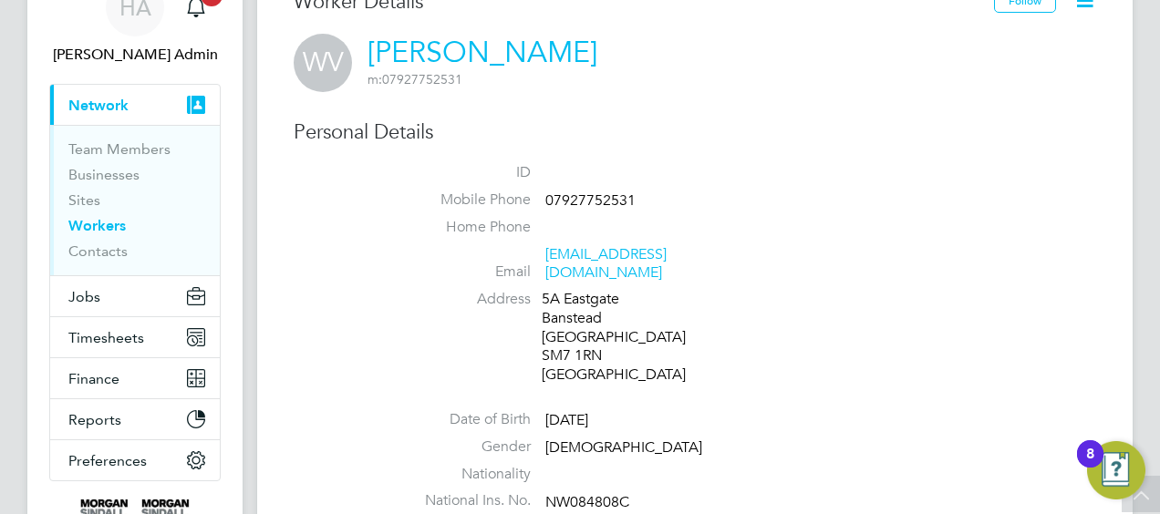
click at [360, 38] on div "[PERSON_NAME] m: 07927752531" at bounding box center [695, 63] width 803 height 58
